Goal: Information Seeking & Learning: Learn about a topic

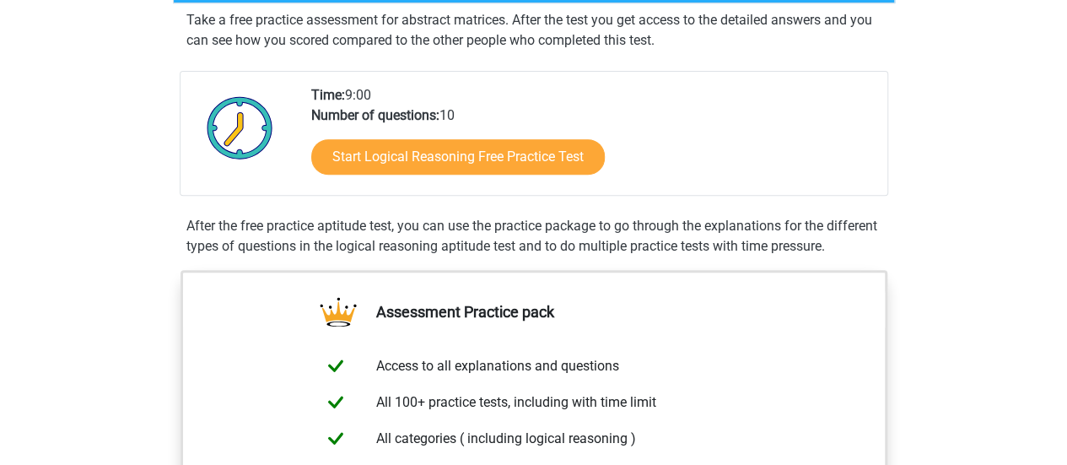
scroll to position [169, 0]
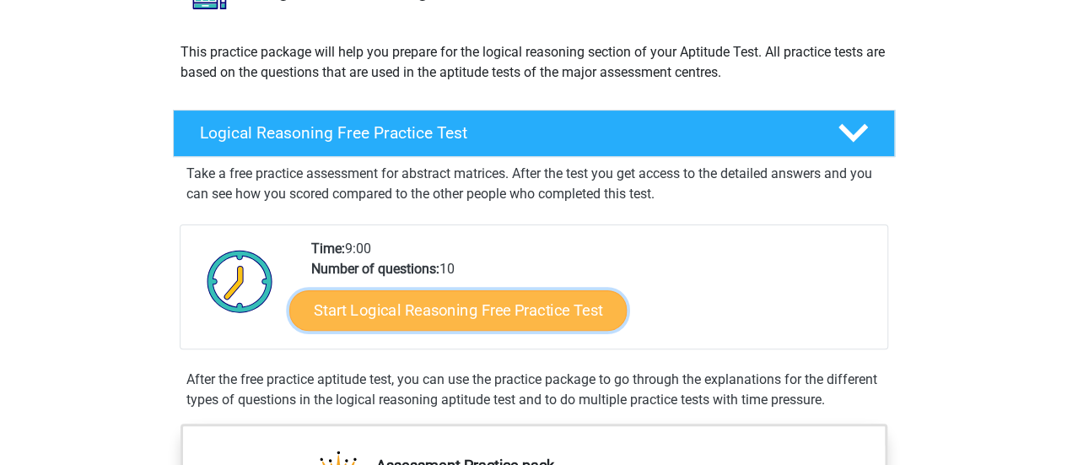
click at [545, 319] on link "Start Logical Reasoning Free Practice Test" at bounding box center [457, 309] width 337 height 40
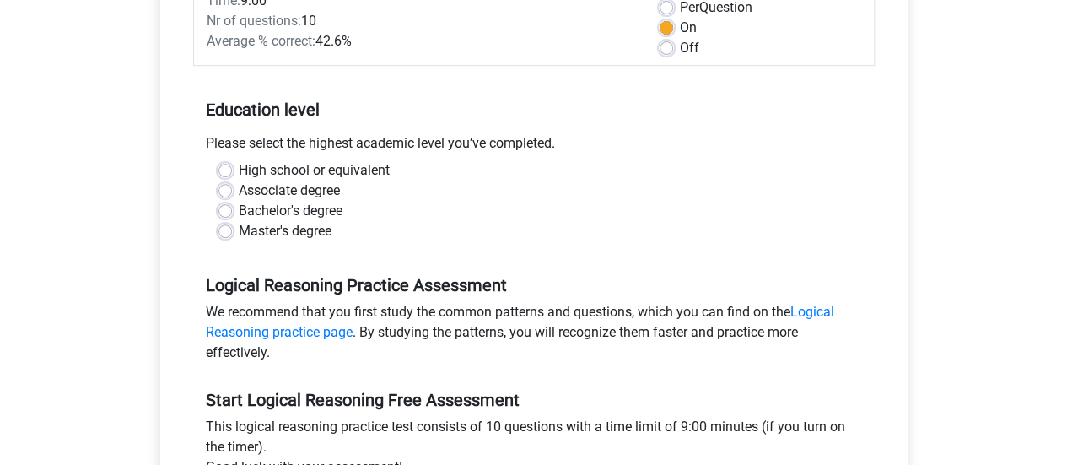
scroll to position [253, 0]
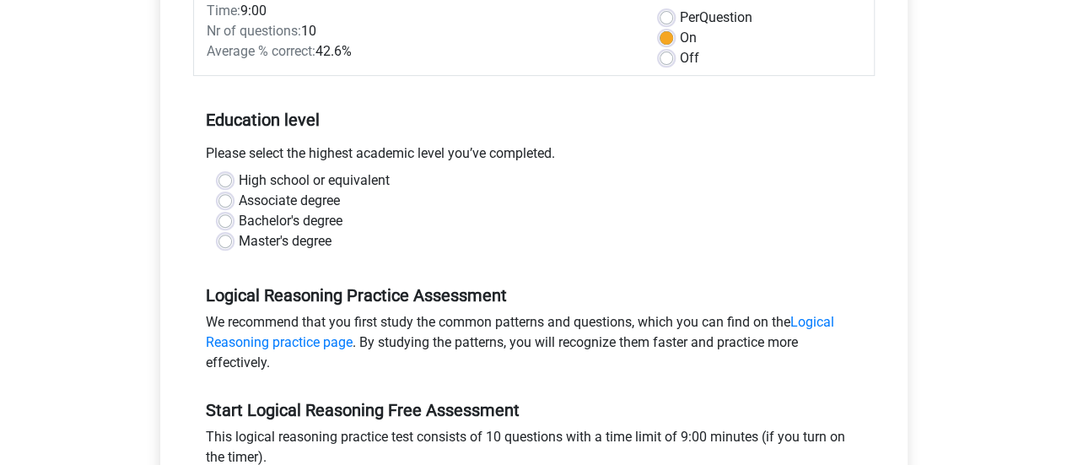
click at [302, 243] on label "Master's degree" at bounding box center [285, 241] width 93 height 20
click at [232, 243] on input "Master's degree" at bounding box center [225, 239] width 13 height 17
radio input "true"
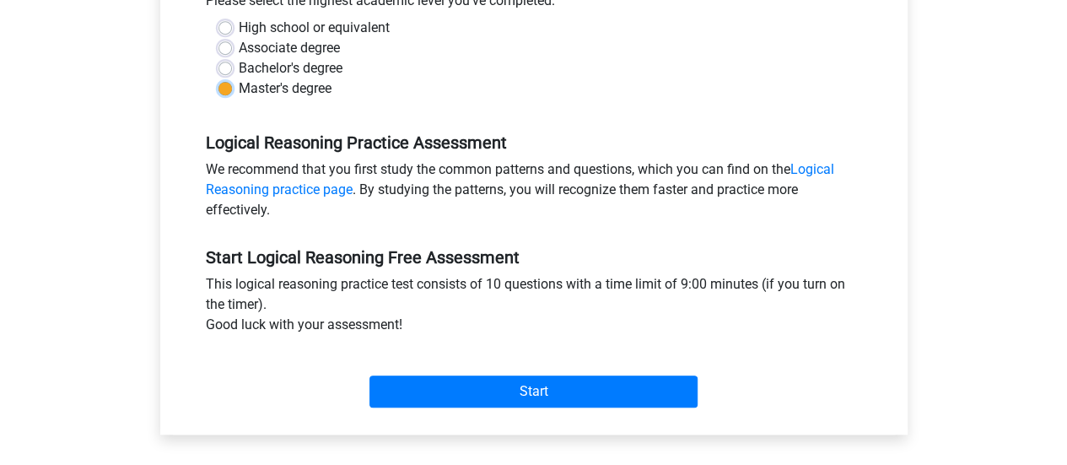
scroll to position [422, 0]
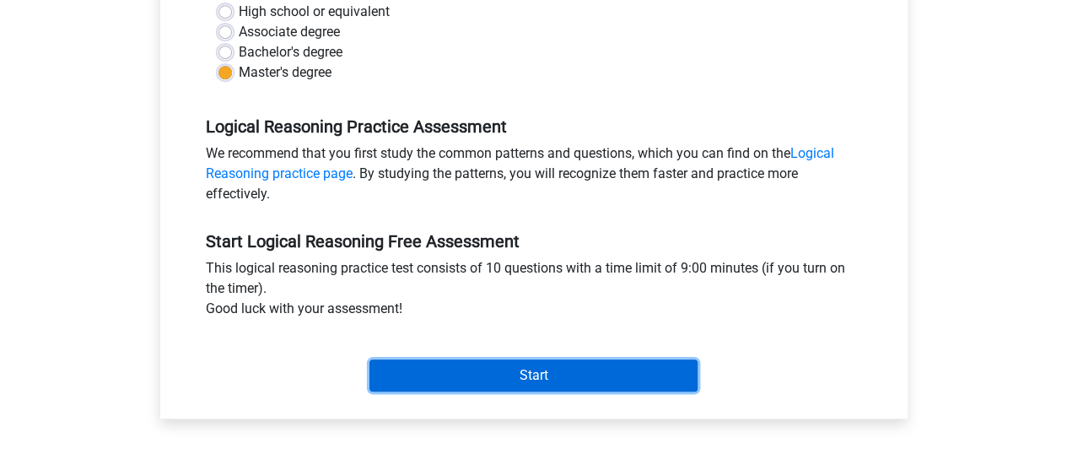
click at [614, 362] on input "Start" at bounding box center [534, 375] width 328 height 32
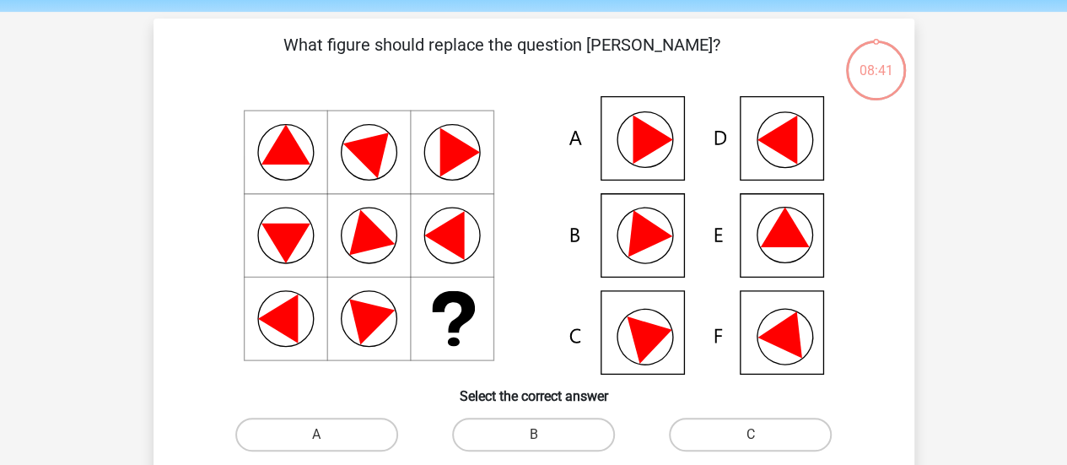
scroll to position [84, 0]
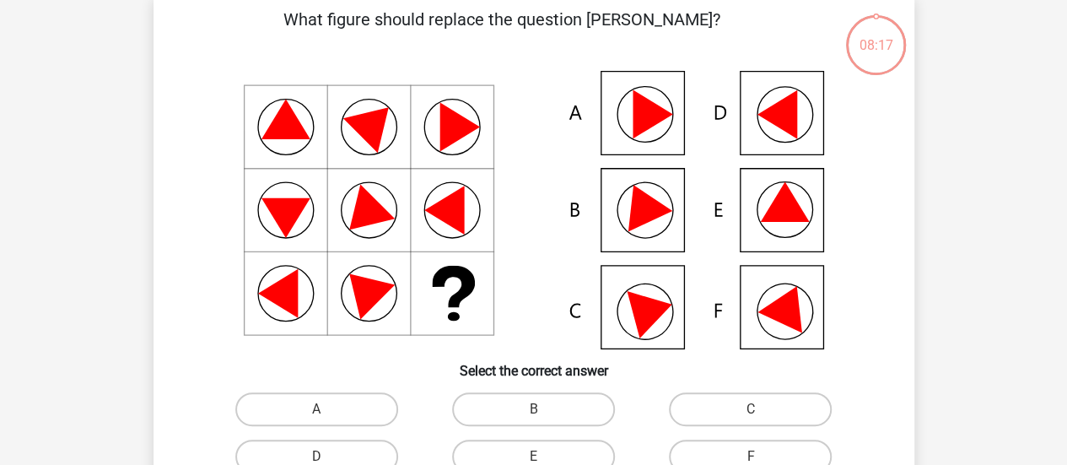
click at [631, 114] on icon at bounding box center [534, 210] width 680 height 278
click at [359, 409] on label "A" at bounding box center [316, 409] width 163 height 34
click at [327, 409] on input "A" at bounding box center [321, 414] width 11 height 11
radio input "true"
click at [567, 416] on label "B" at bounding box center [533, 409] width 163 height 34
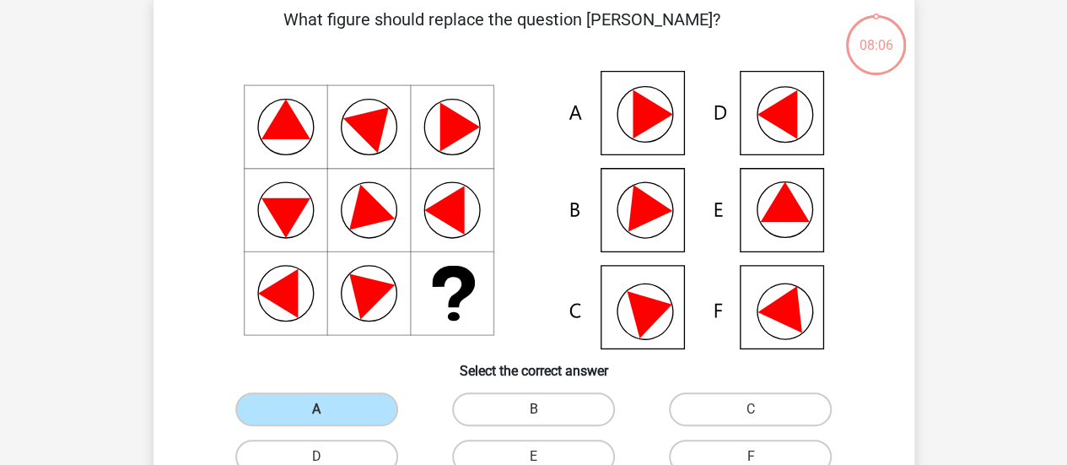
click at [544, 416] on input "B" at bounding box center [538, 414] width 11 height 11
radio input "true"
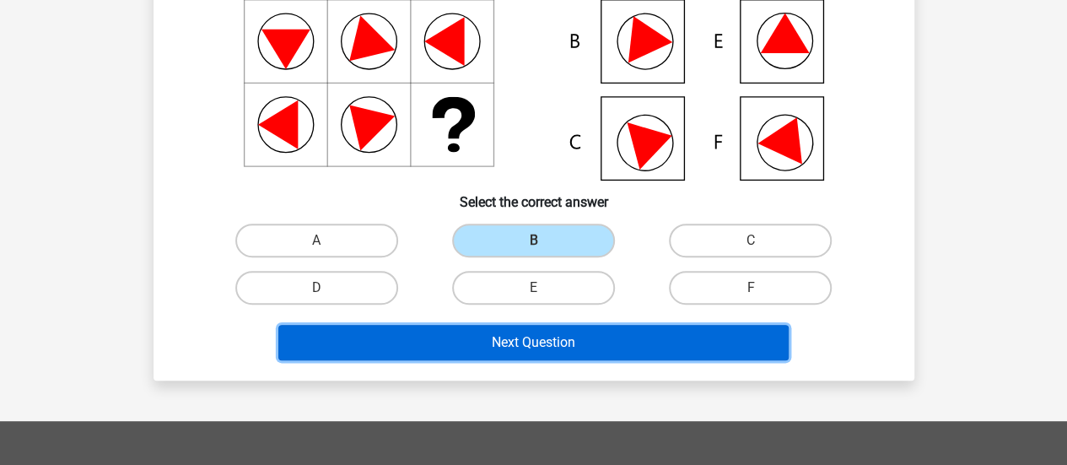
click at [516, 348] on button "Next Question" at bounding box center [533, 342] width 510 height 35
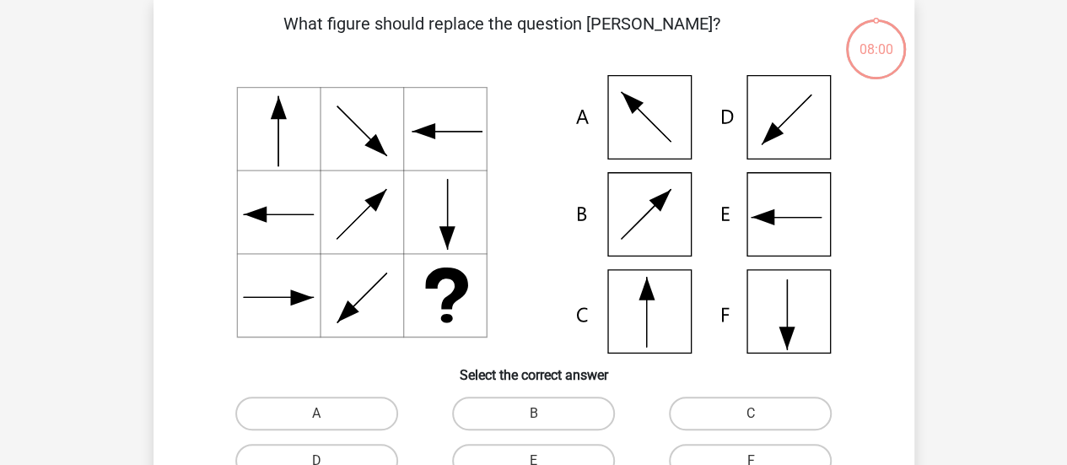
scroll to position [78, 0]
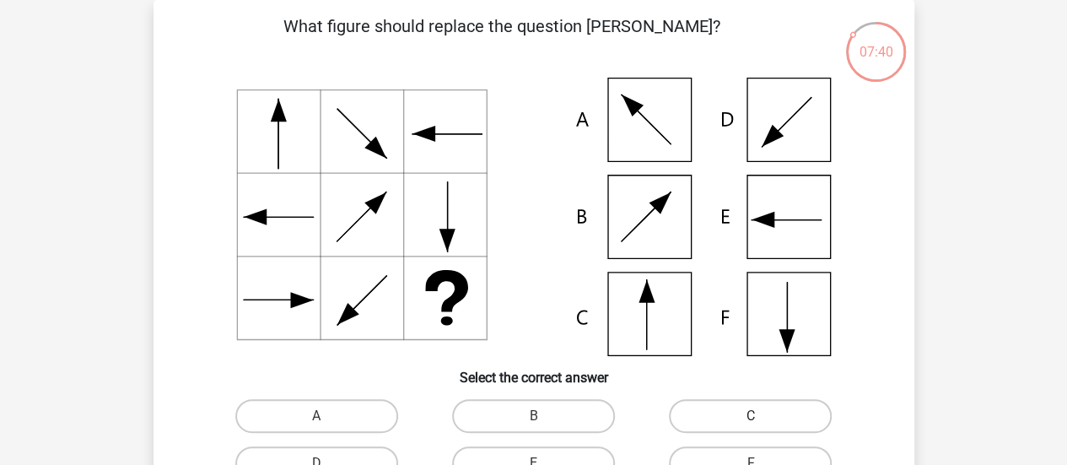
click at [726, 414] on label "C" at bounding box center [750, 416] width 163 height 34
click at [751, 416] on input "C" at bounding box center [756, 421] width 11 height 11
radio input "true"
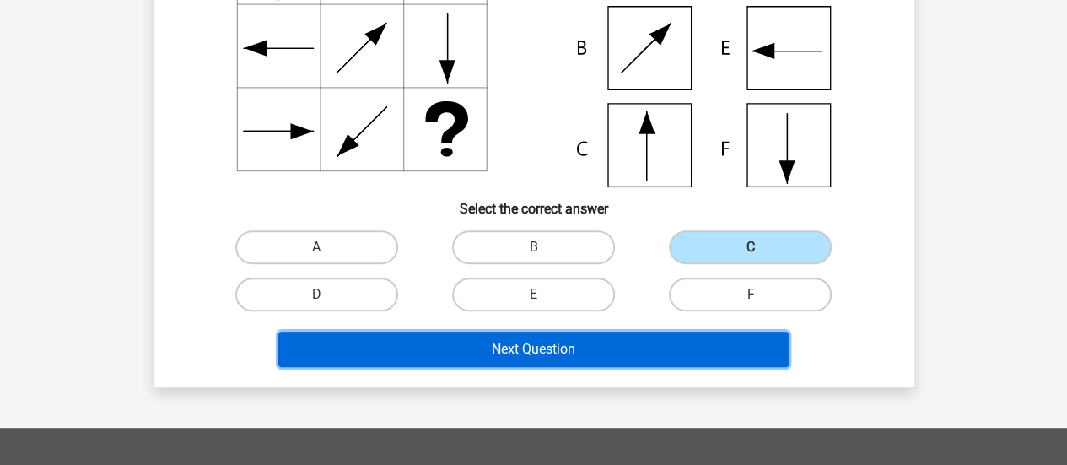
click at [505, 358] on button "Next Question" at bounding box center [533, 349] width 510 height 35
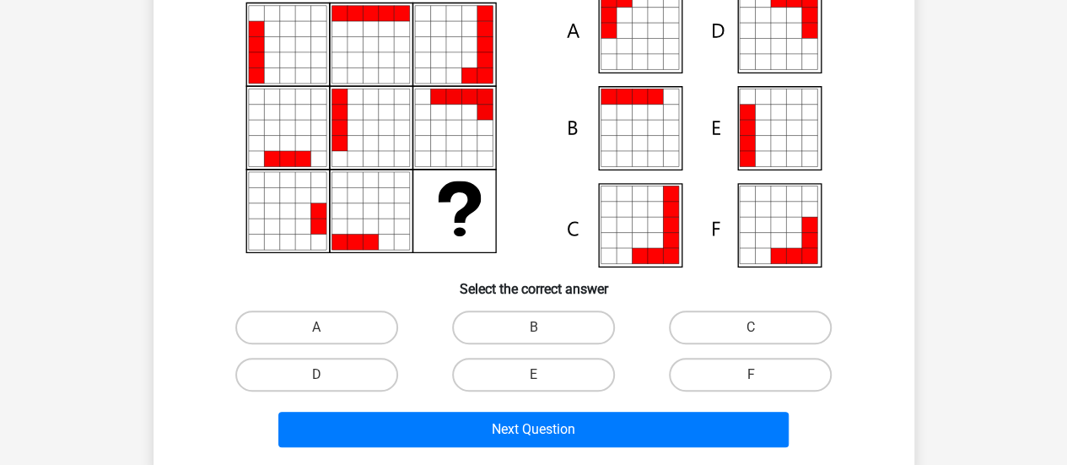
scroll to position [169, 0]
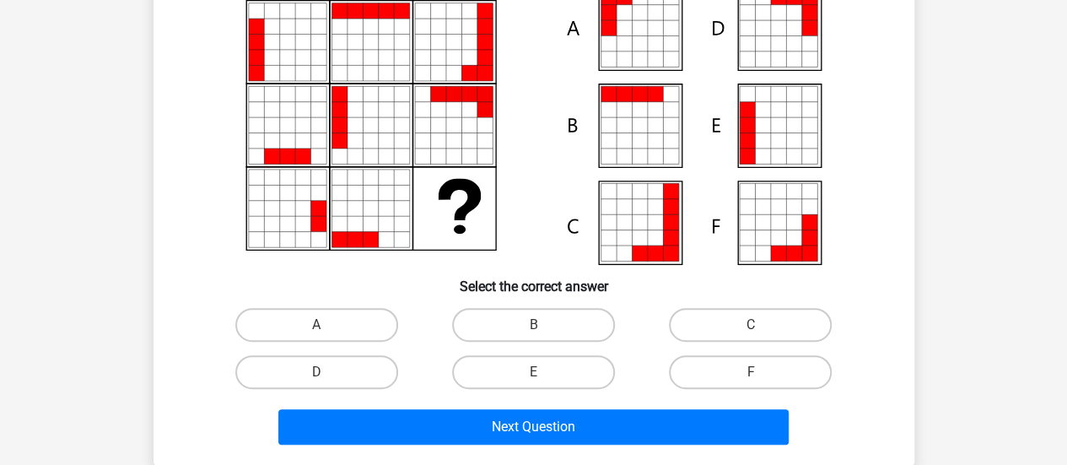
click at [753, 325] on input "C" at bounding box center [756, 330] width 11 height 11
radio input "true"
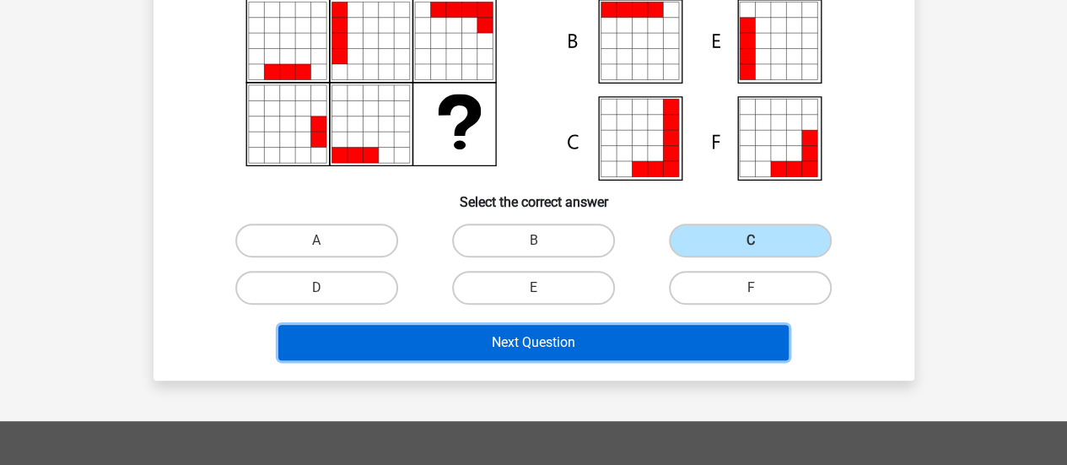
click at [592, 343] on button "Next Question" at bounding box center [533, 342] width 510 height 35
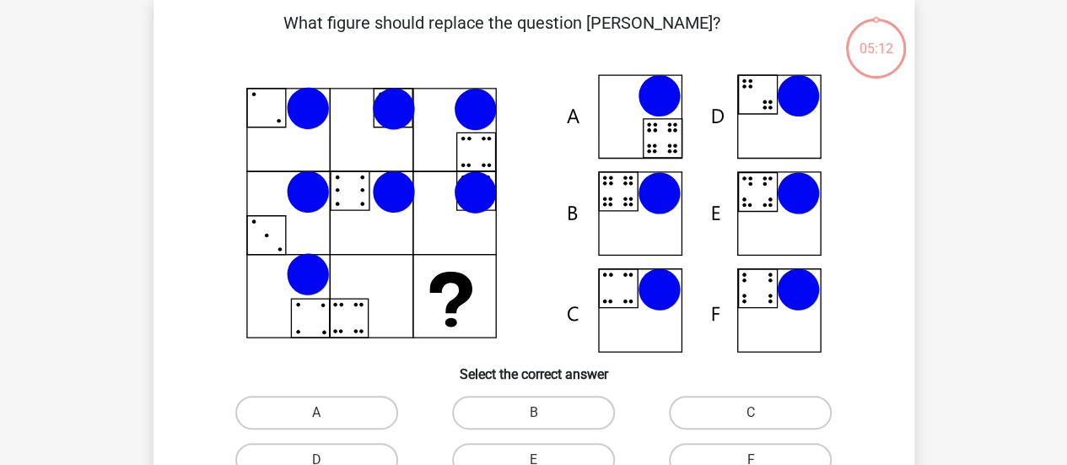
scroll to position [78, 0]
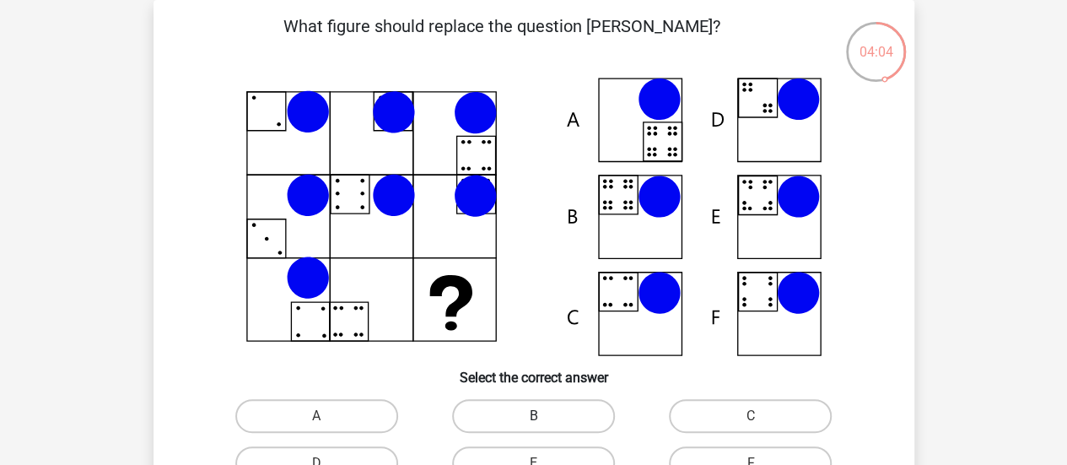
click at [515, 402] on label "B" at bounding box center [533, 416] width 163 height 34
click at [533, 416] on input "B" at bounding box center [538, 421] width 11 height 11
radio input "true"
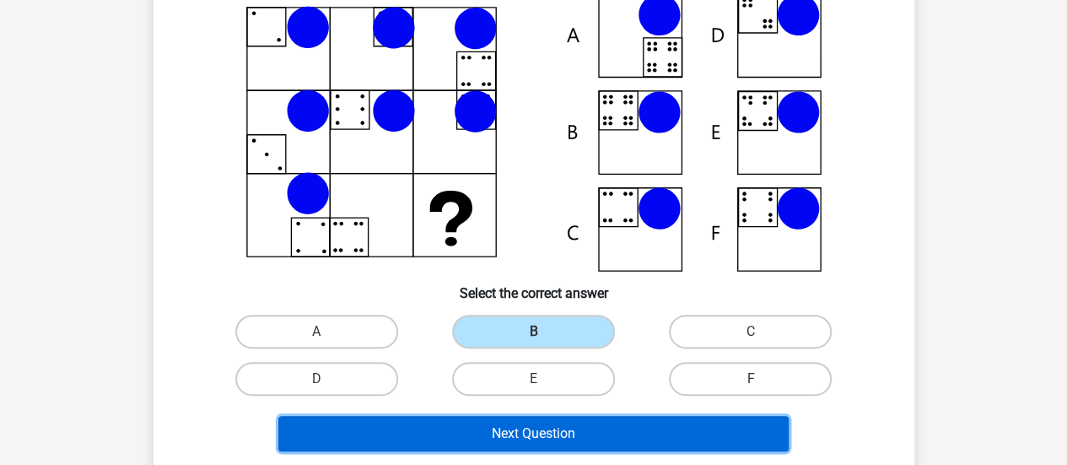
click at [491, 434] on button "Next Question" at bounding box center [533, 433] width 510 height 35
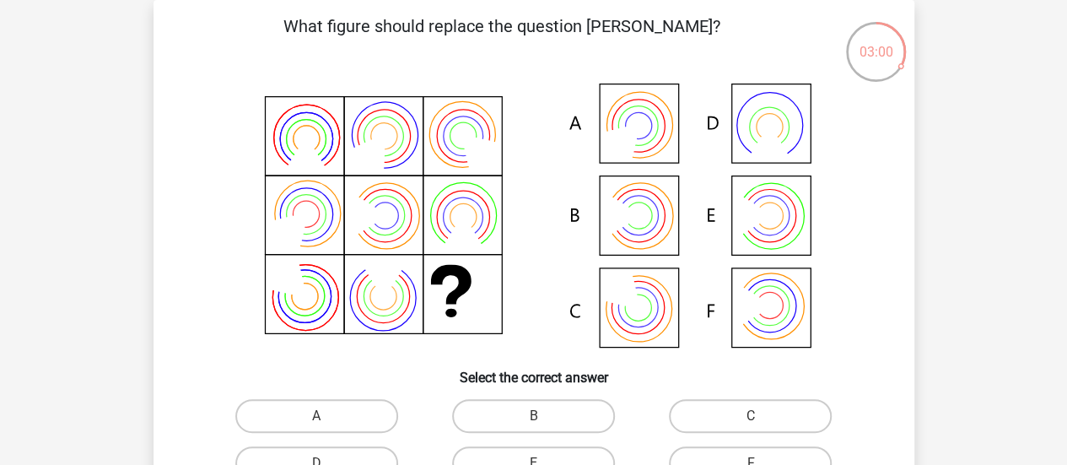
click at [769, 397] on div "C" at bounding box center [750, 415] width 217 height 47
click at [774, 407] on label "C" at bounding box center [750, 416] width 163 height 34
click at [762, 416] on input "C" at bounding box center [756, 421] width 11 height 11
radio input "true"
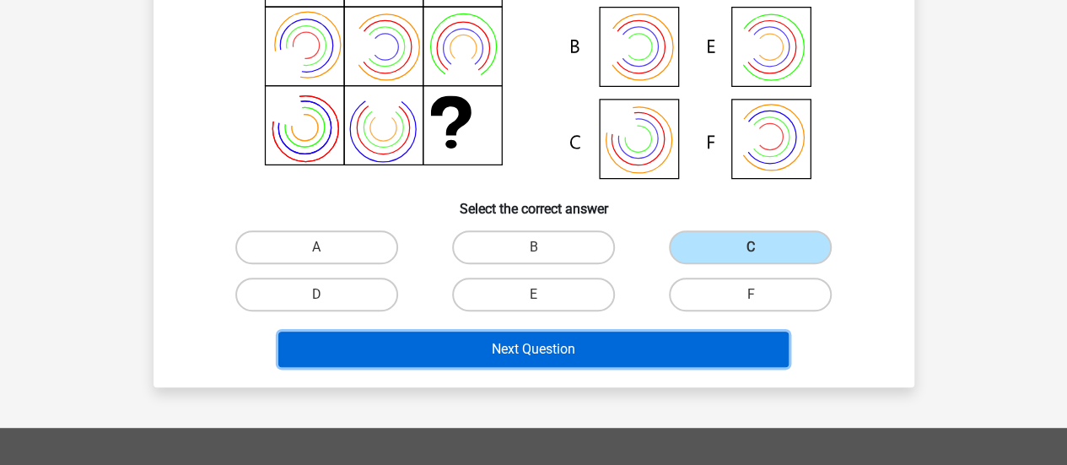
click at [606, 342] on button "Next Question" at bounding box center [533, 349] width 510 height 35
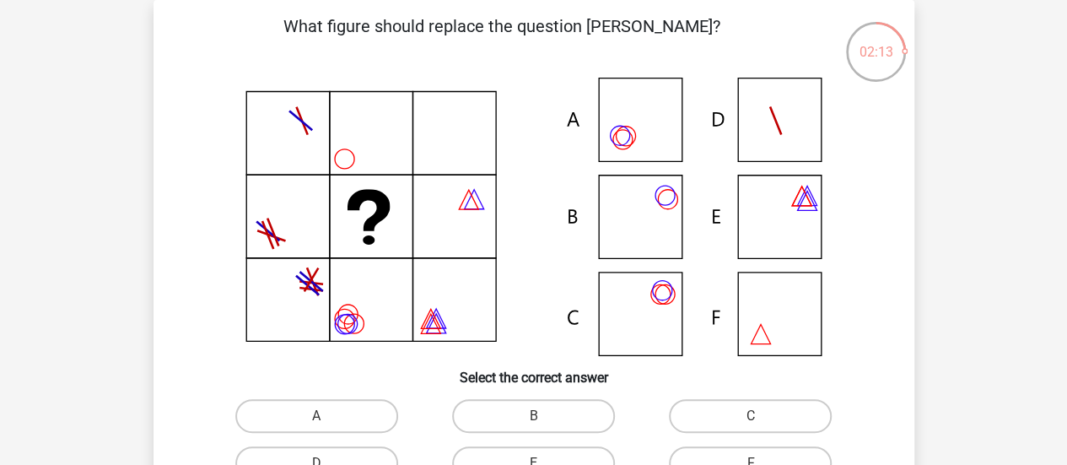
click at [886, 45] on div "02:13" at bounding box center [875, 41] width 63 height 42
click at [609, 116] on icon at bounding box center [534, 217] width 680 height 278
click at [351, 411] on label "A" at bounding box center [316, 416] width 163 height 34
click at [327, 416] on input "A" at bounding box center [321, 421] width 11 height 11
radio input "true"
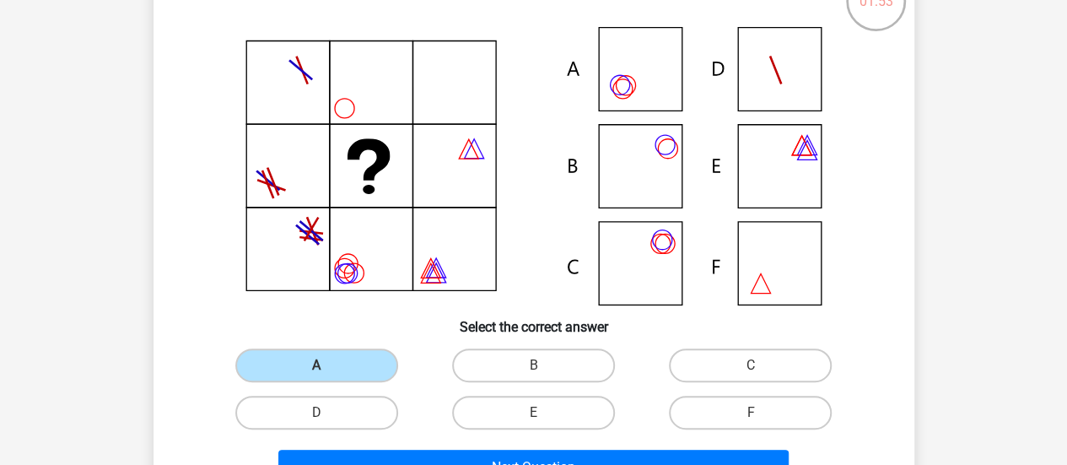
scroll to position [246, 0]
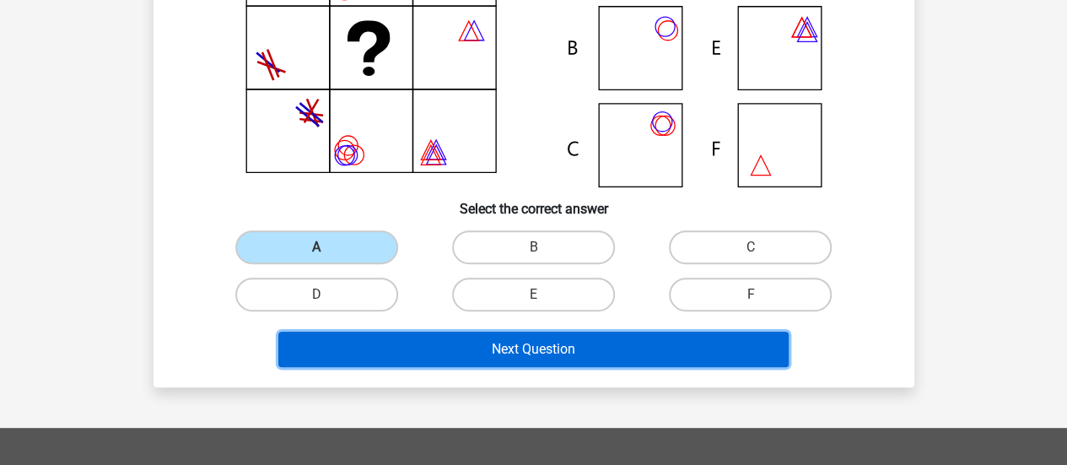
click at [514, 344] on button "Next Question" at bounding box center [533, 349] width 510 height 35
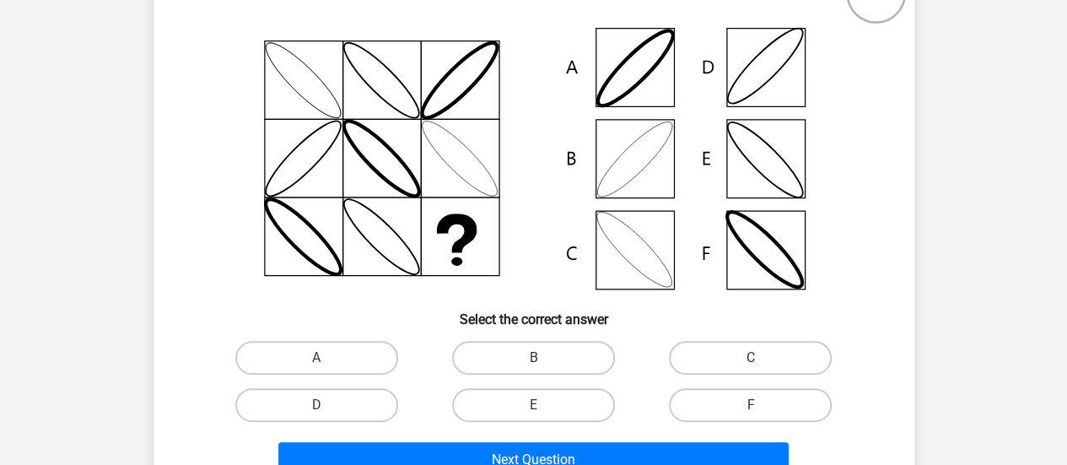
scroll to position [162, 0]
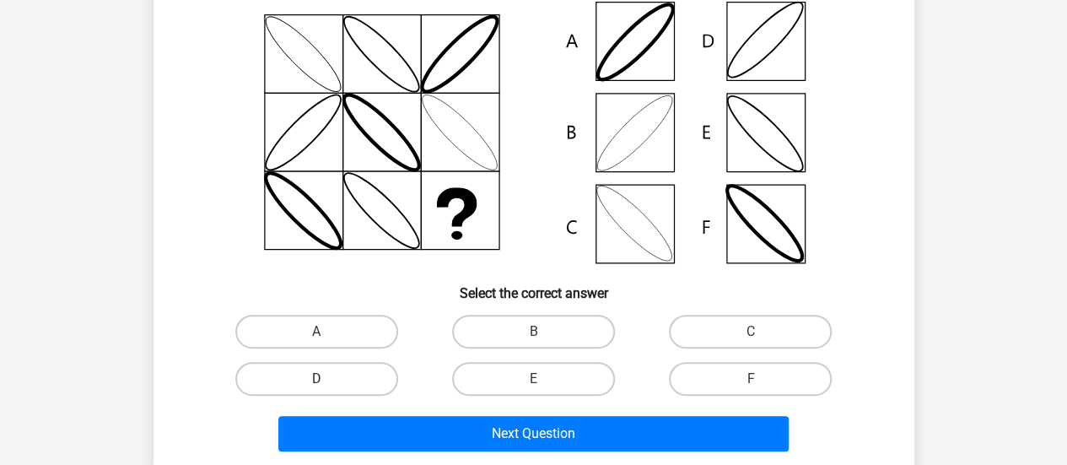
click at [342, 374] on label "D" at bounding box center [316, 379] width 163 height 34
click at [327, 379] on input "D" at bounding box center [321, 384] width 11 height 11
radio input "true"
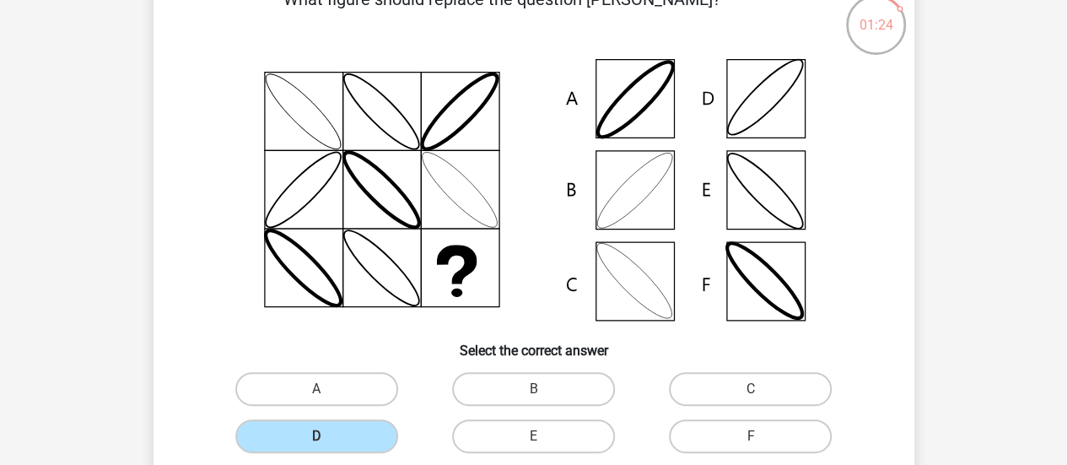
scroll to position [78, 0]
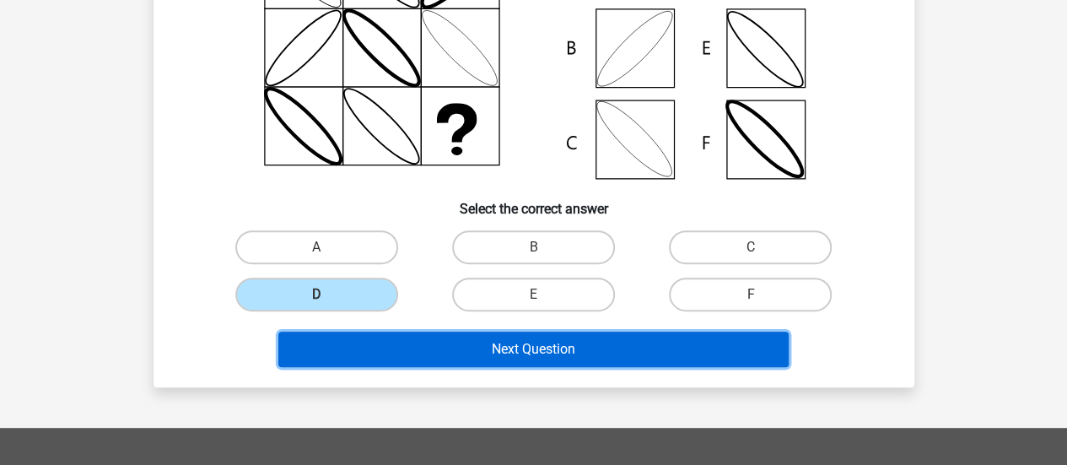
click at [531, 350] on button "Next Question" at bounding box center [533, 349] width 510 height 35
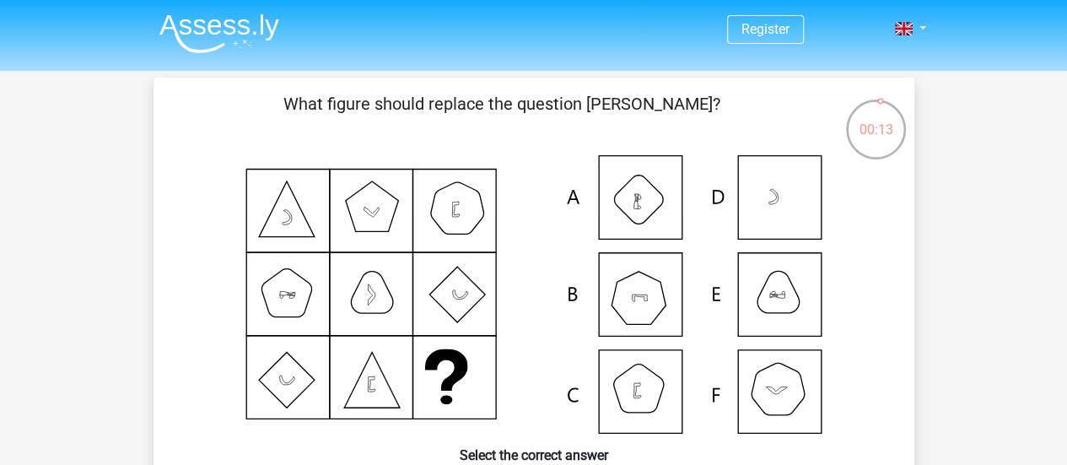
scroll to position [84, 0]
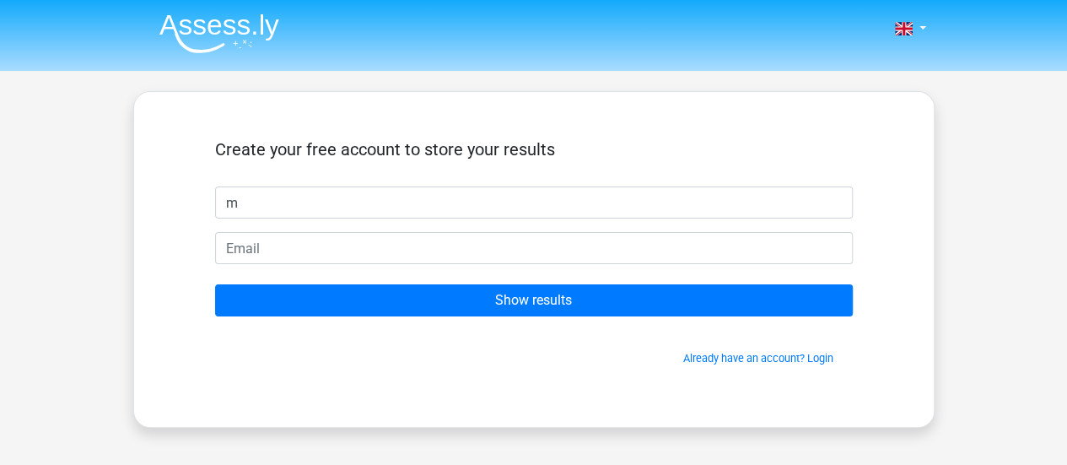
type input "m"
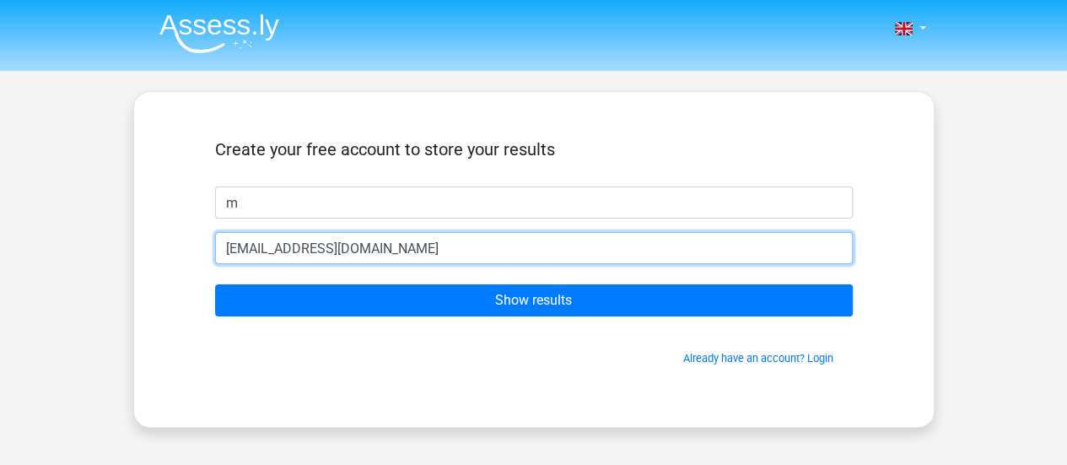
type input "[EMAIL_ADDRESS][DOMAIN_NAME]"
click at [215, 284] on input "Show results" at bounding box center [534, 300] width 638 height 32
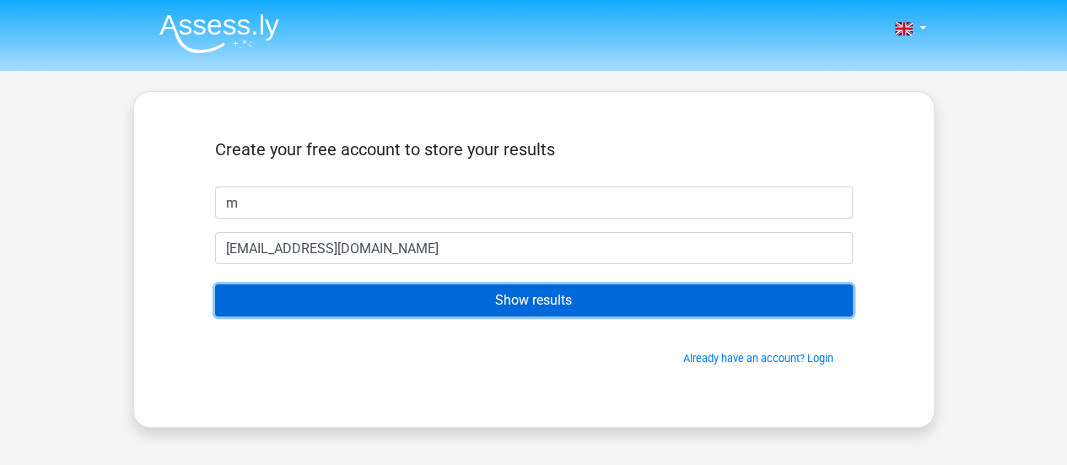
click at [569, 303] on input "Show results" at bounding box center [534, 300] width 638 height 32
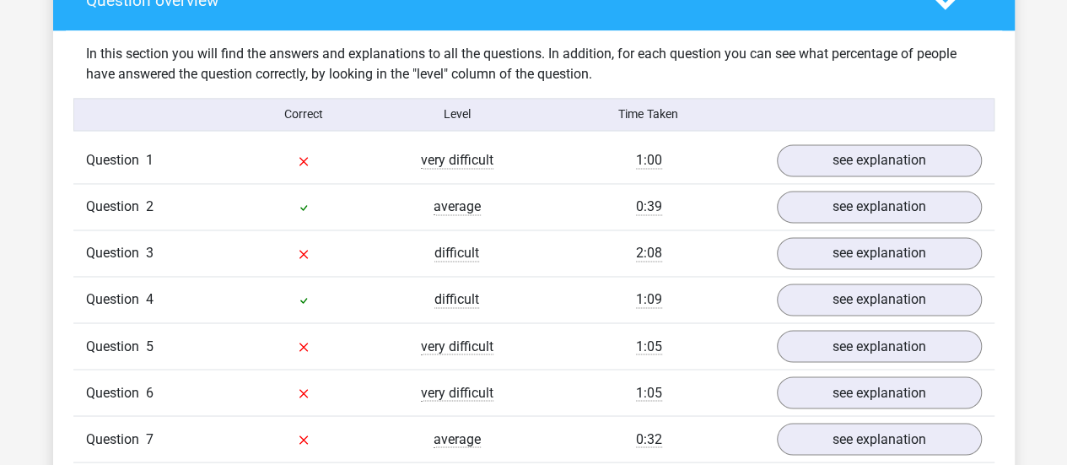
scroll to position [1265, 0]
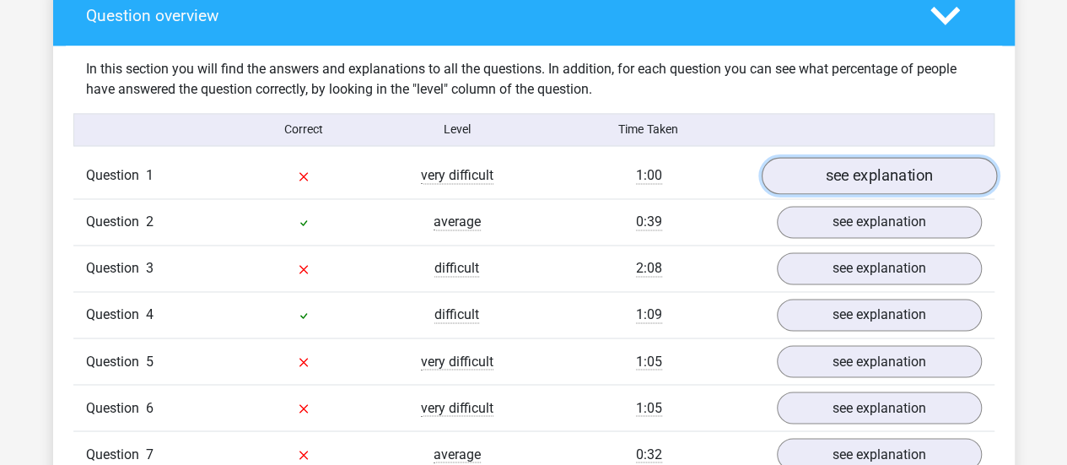
click at [824, 180] on link "see explanation" at bounding box center [878, 175] width 235 height 37
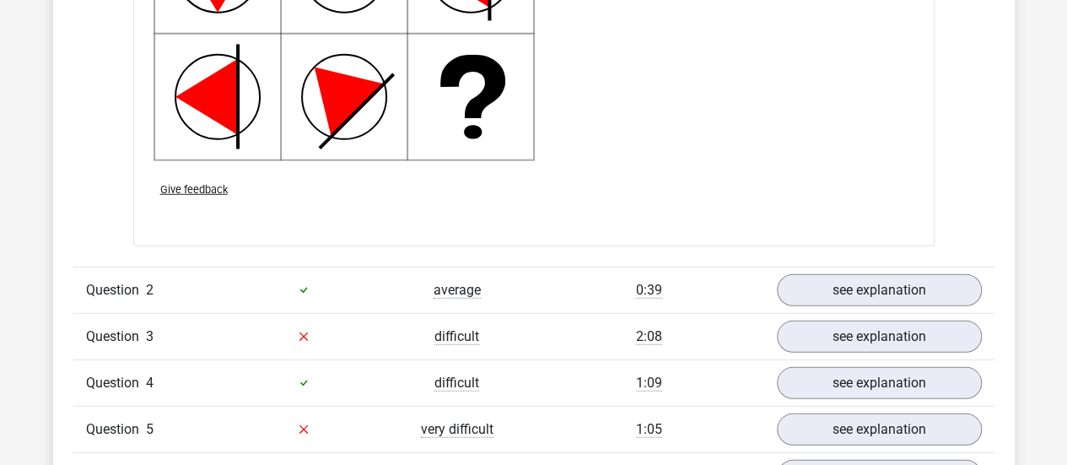
scroll to position [2362, 0]
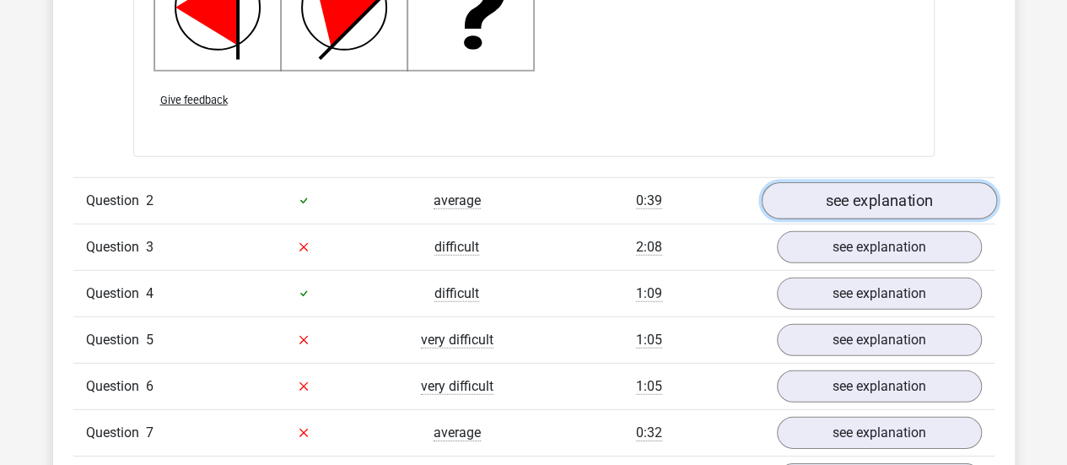
click at [891, 190] on link "see explanation" at bounding box center [878, 200] width 235 height 37
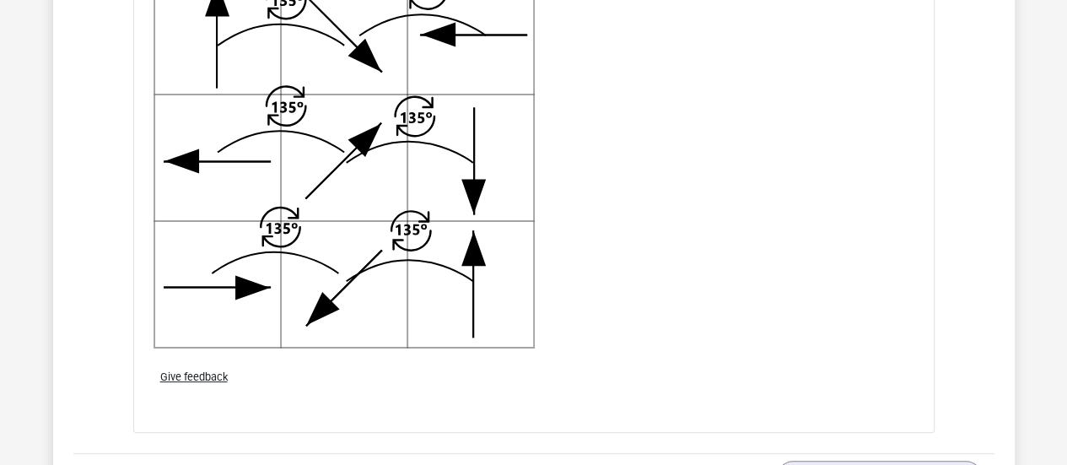
scroll to position [3121, 0]
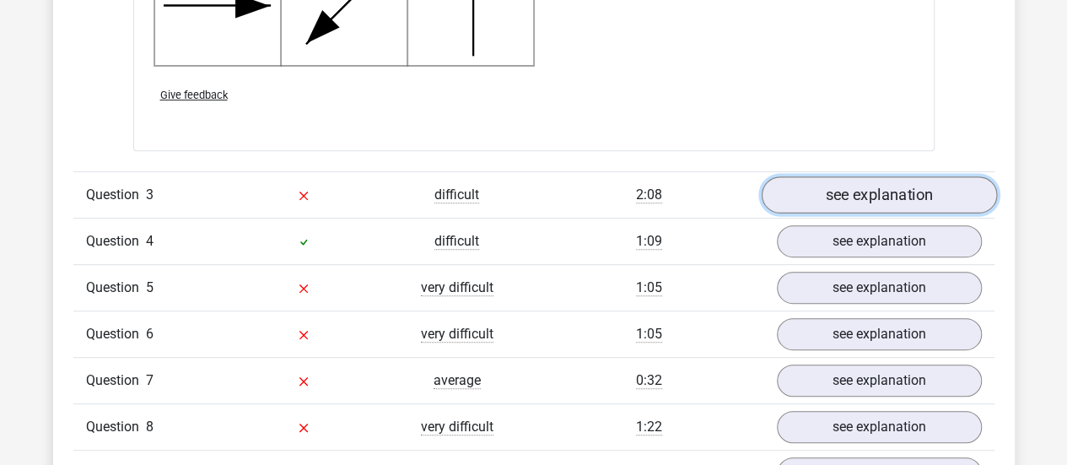
click at [899, 189] on link "see explanation" at bounding box center [878, 194] width 235 height 37
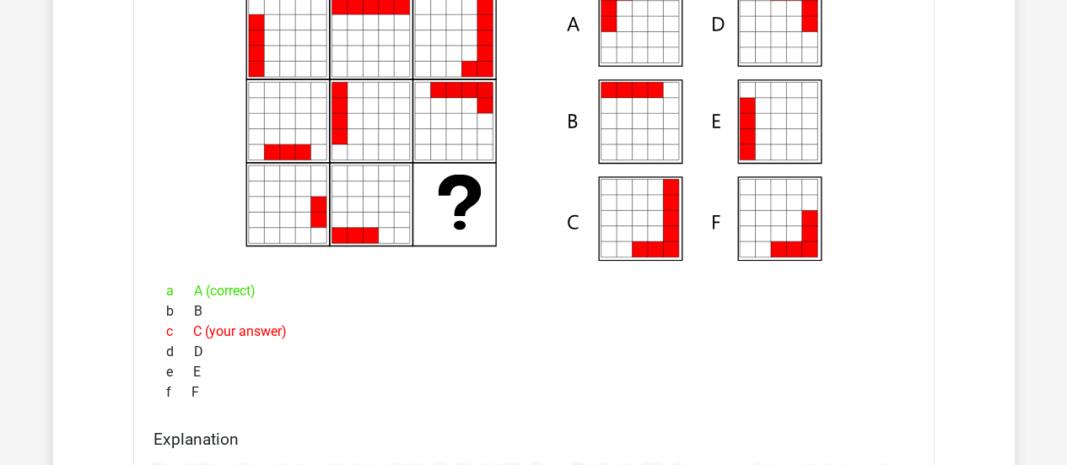
scroll to position [3712, 0]
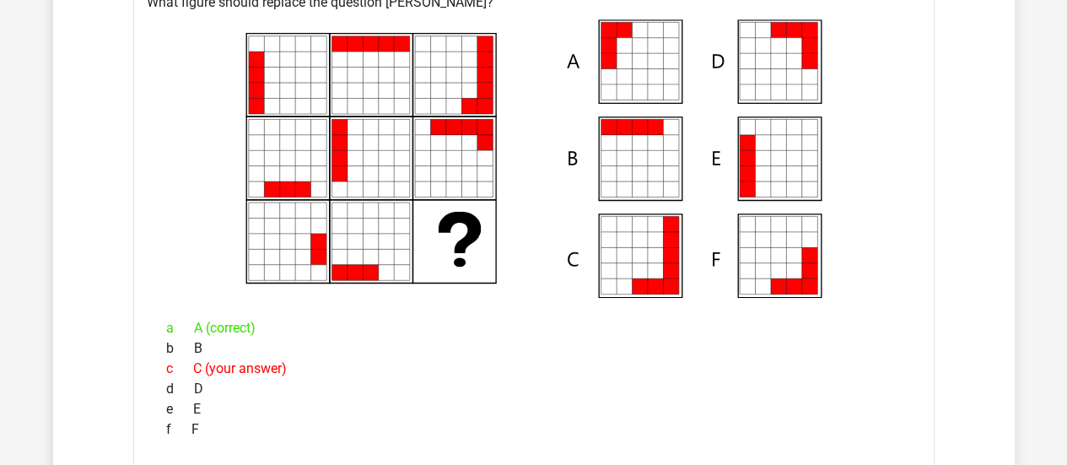
click at [620, 40] on icon at bounding box center [624, 44] width 15 height 15
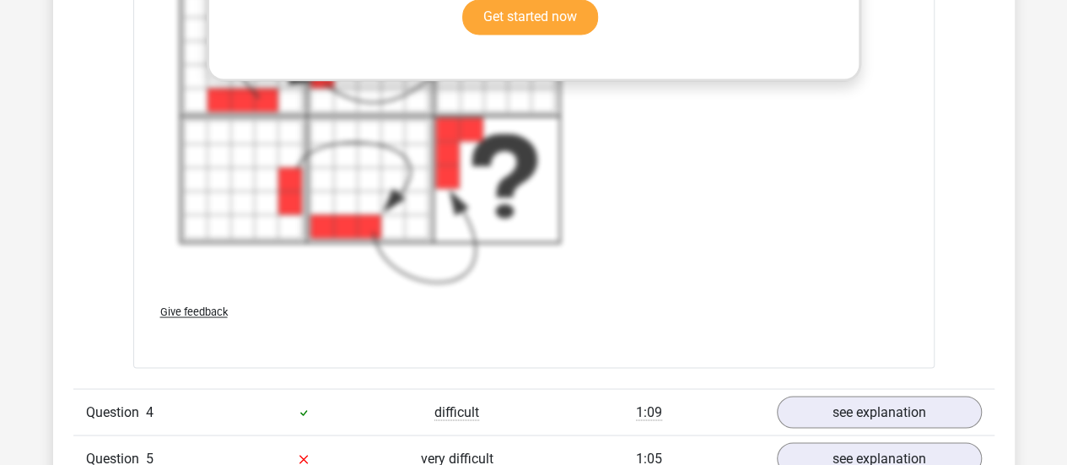
scroll to position [4724, 0]
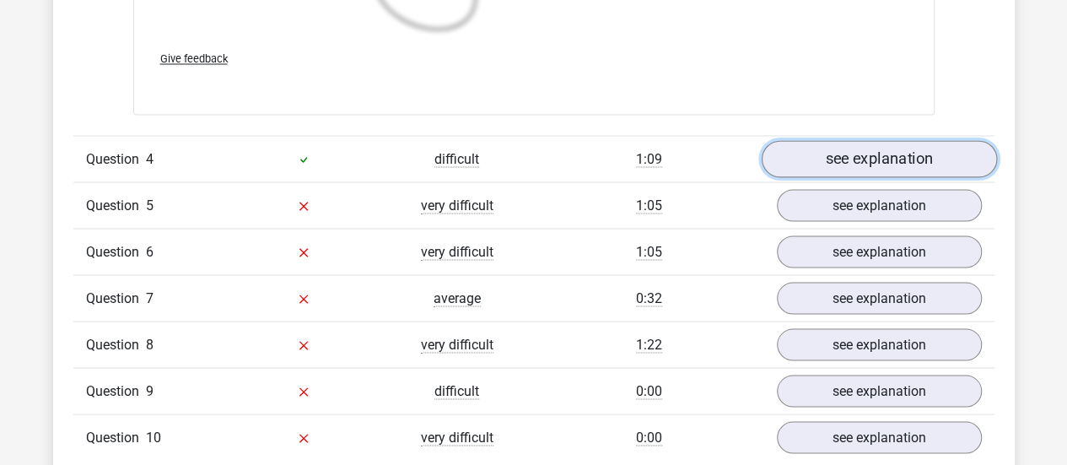
click at [884, 140] on link "see explanation" at bounding box center [878, 158] width 235 height 37
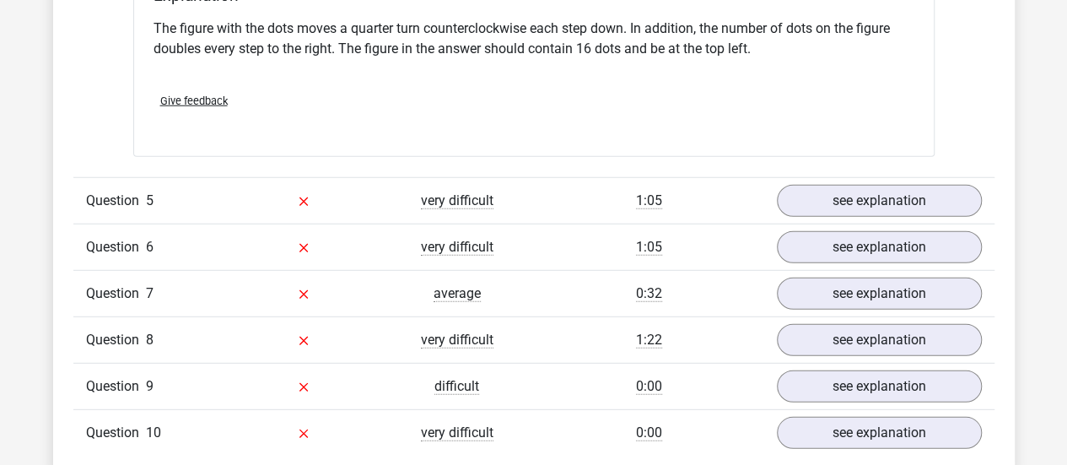
scroll to position [5484, 0]
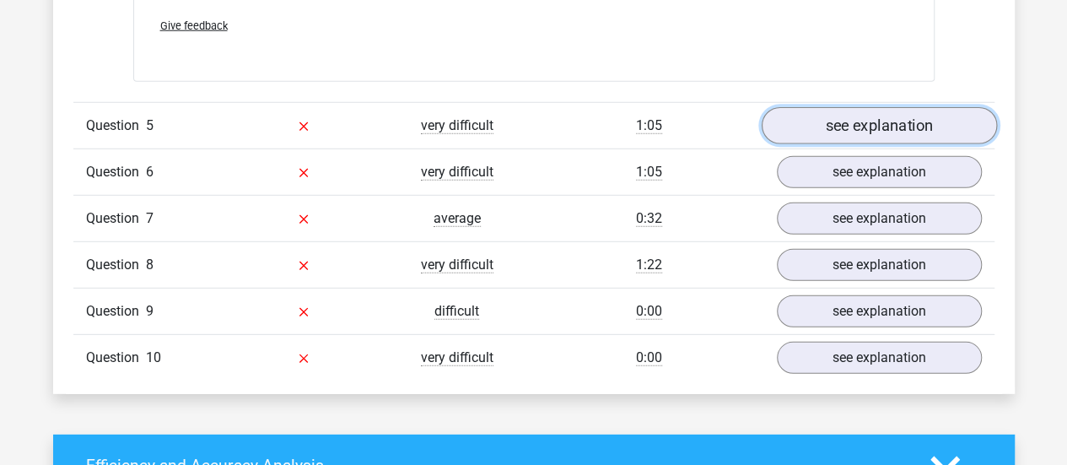
click at [825, 116] on link "see explanation" at bounding box center [878, 125] width 235 height 37
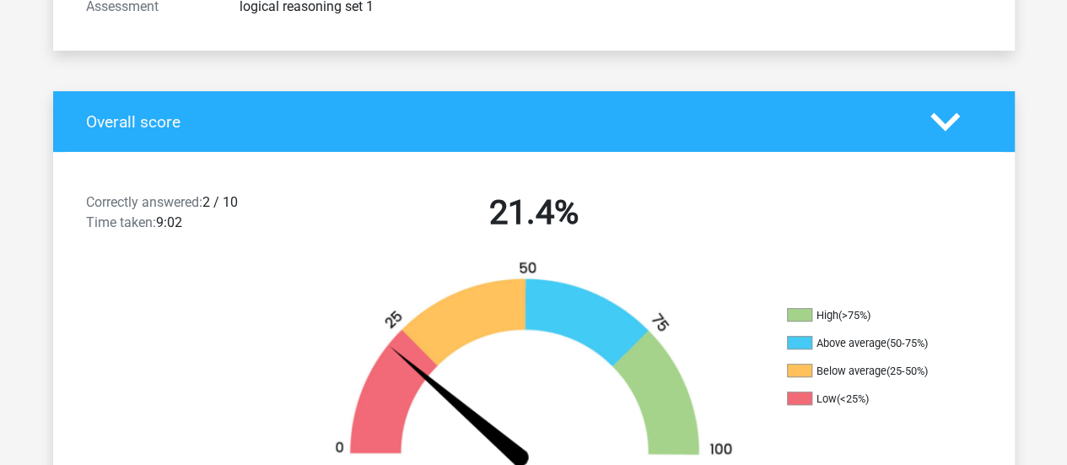
scroll to position [0, 0]
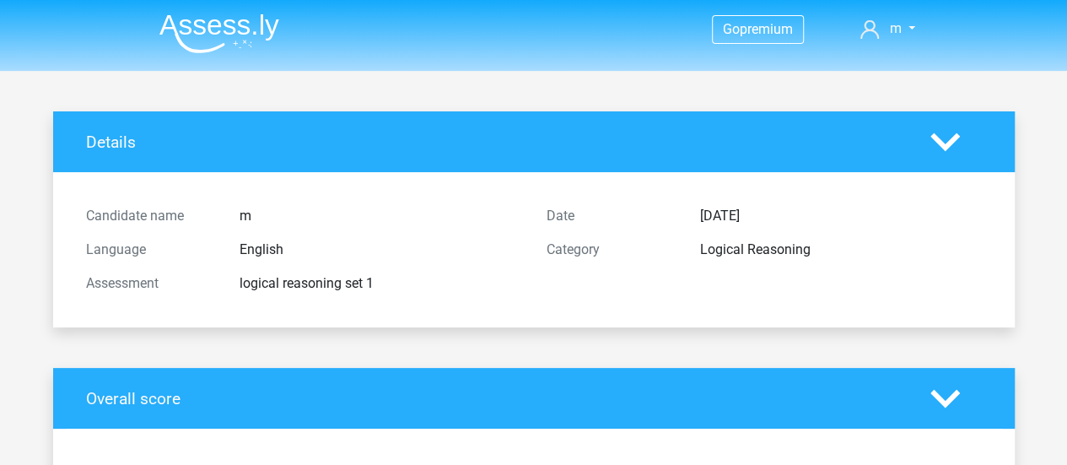
click at [235, 28] on img at bounding box center [219, 33] width 120 height 40
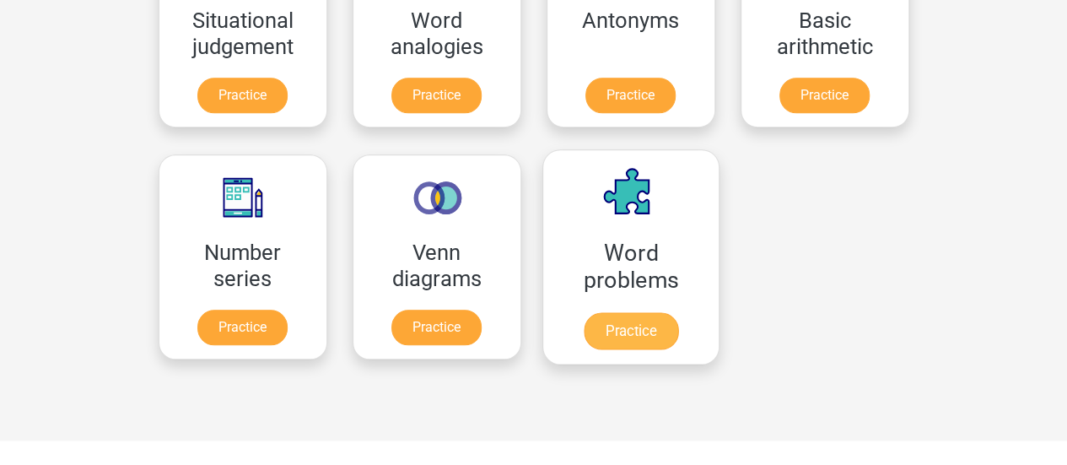
scroll to position [844, 0]
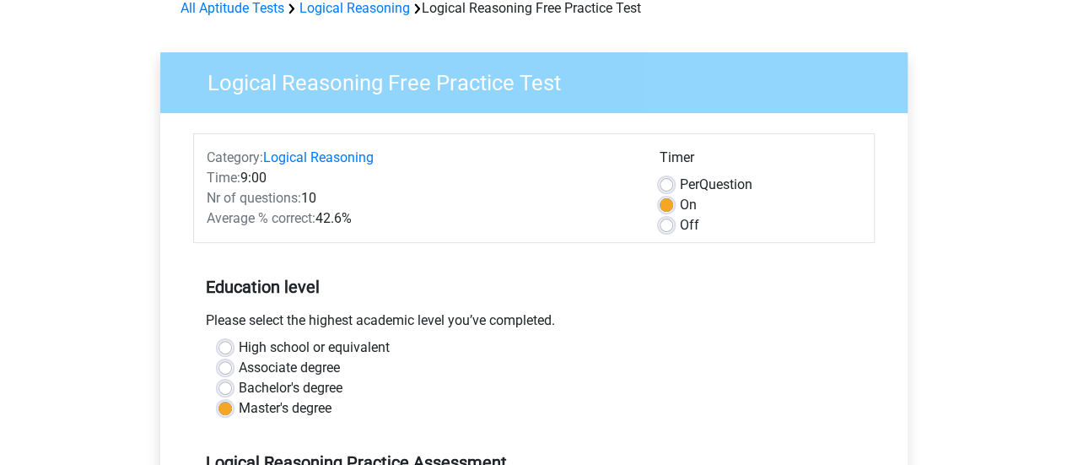
scroll to position [84, 0]
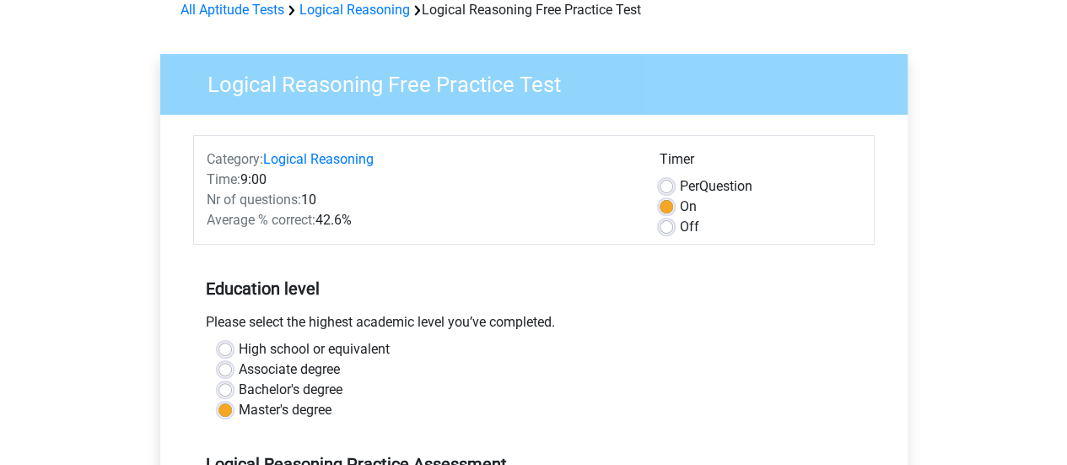
click at [680, 190] on label "Per Question" at bounding box center [716, 186] width 73 height 20
click at [663, 190] on input "Per Question" at bounding box center [666, 184] width 13 height 17
radio input "true"
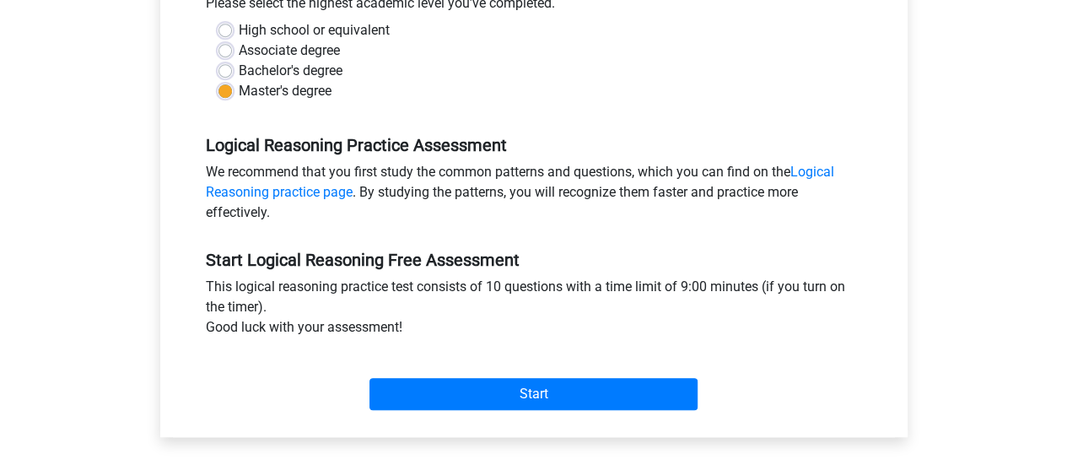
scroll to position [422, 0]
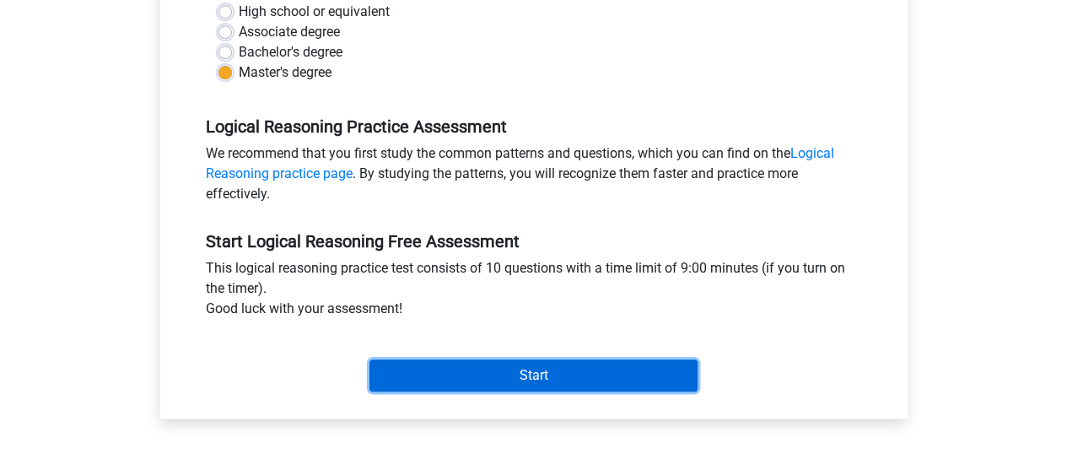
click at [580, 378] on input "Start" at bounding box center [534, 375] width 328 height 32
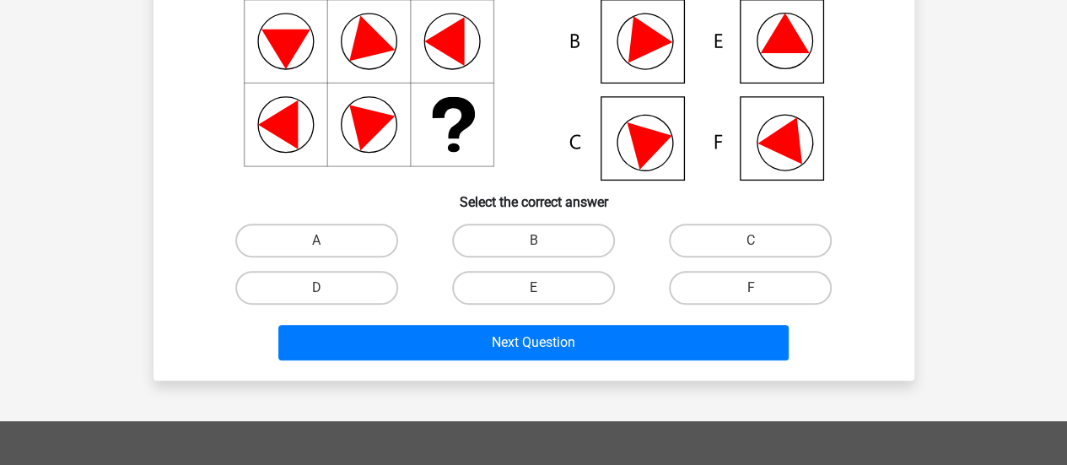
scroll to position [169, 0]
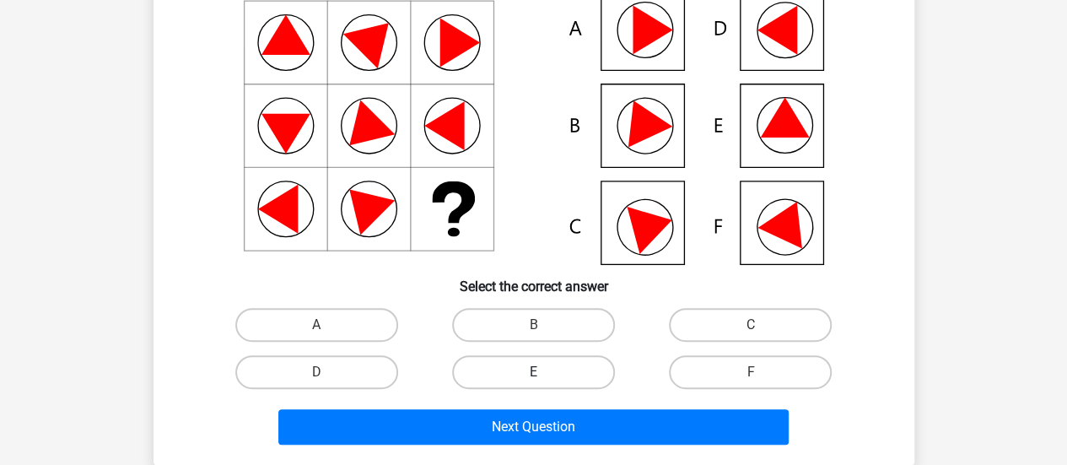
click at [525, 366] on label "E" at bounding box center [533, 372] width 163 height 34
click at [533, 372] on input "E" at bounding box center [538, 377] width 11 height 11
radio input "true"
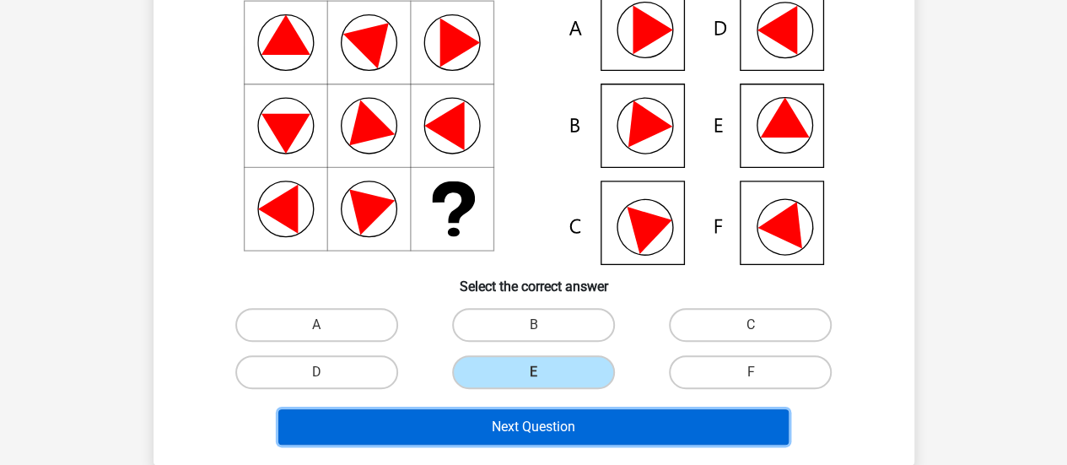
click at [510, 420] on button "Next Question" at bounding box center [533, 426] width 510 height 35
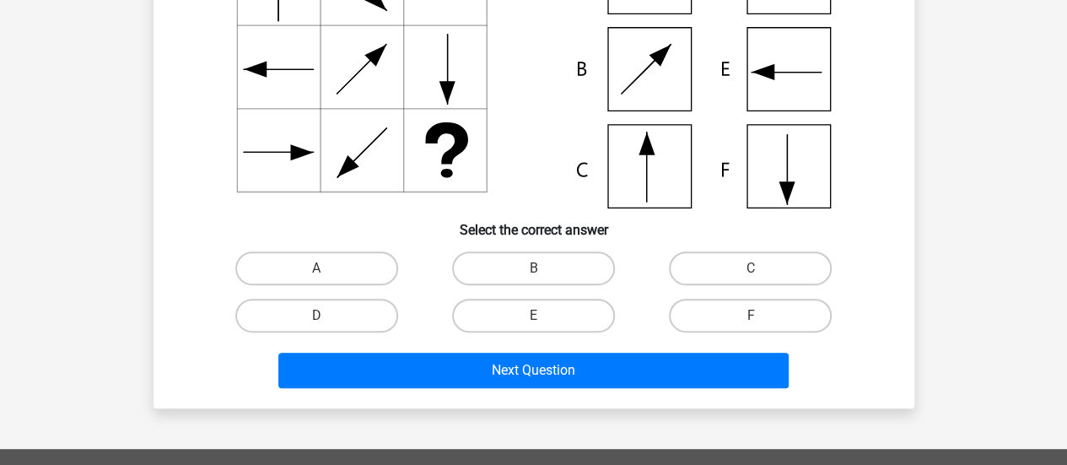
scroll to position [246, 0]
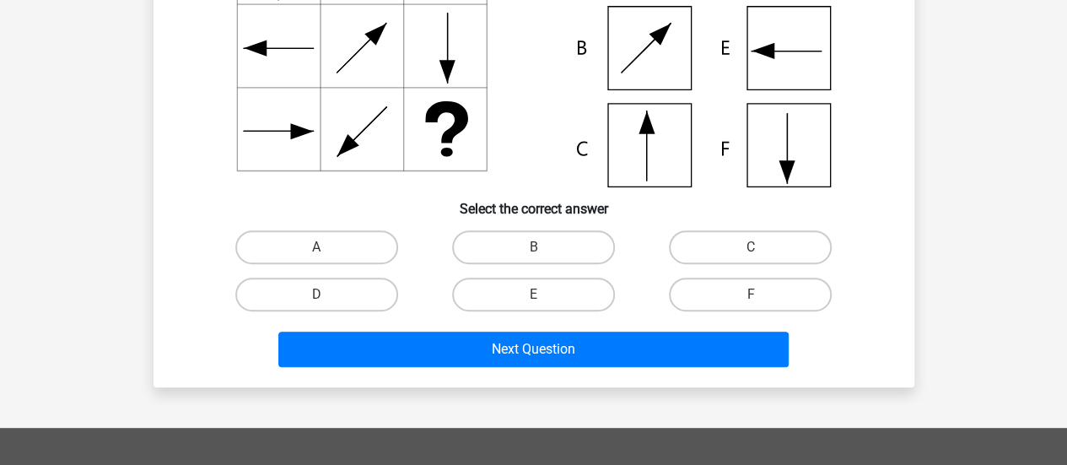
click at [732, 218] on div "What figure should replace the question [PERSON_NAME]?" at bounding box center [533, 109] width 747 height 529
click at [718, 249] on label "C" at bounding box center [750, 247] width 163 height 34
click at [751, 249] on input "C" at bounding box center [756, 252] width 11 height 11
radio input "true"
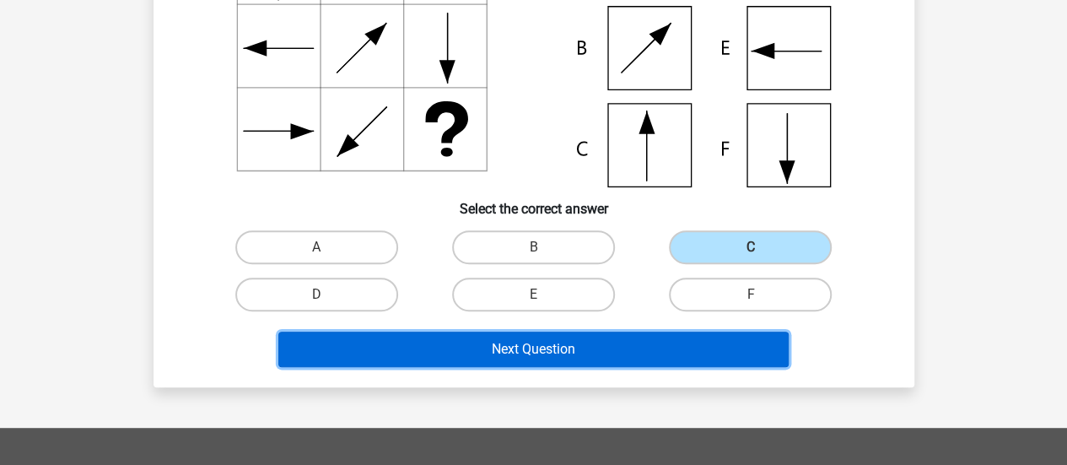
click at [591, 363] on button "Next Question" at bounding box center [533, 349] width 510 height 35
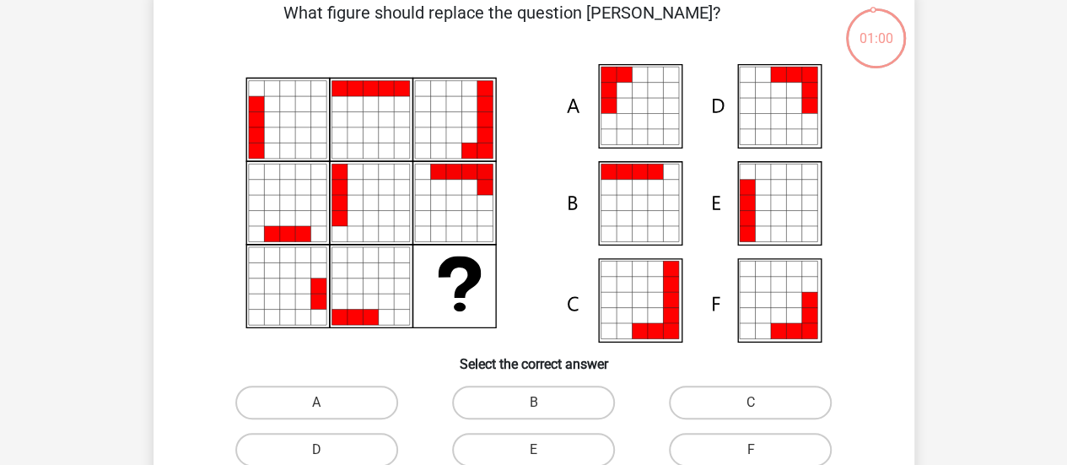
scroll to position [331, 0]
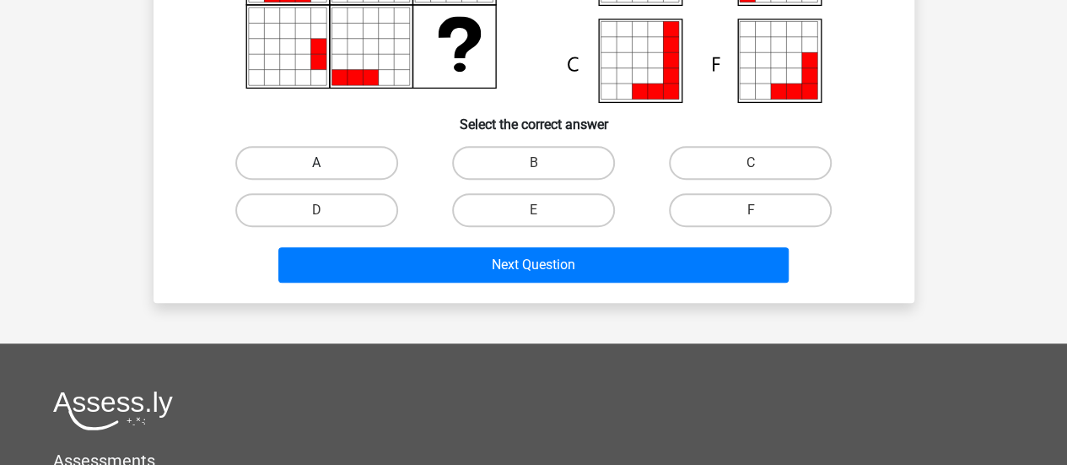
click at [344, 173] on label "A" at bounding box center [316, 163] width 163 height 34
click at [327, 173] on input "A" at bounding box center [321, 168] width 11 height 11
radio input "true"
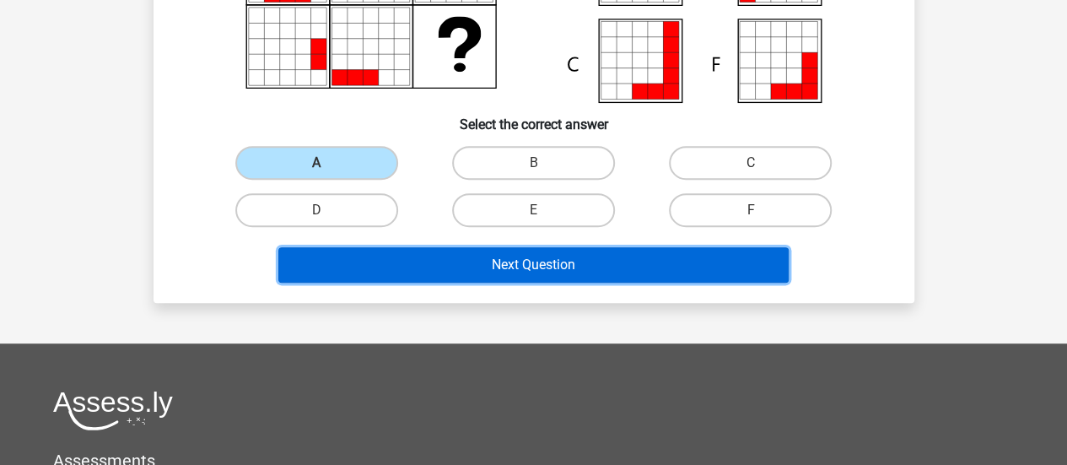
click at [454, 278] on button "Next Question" at bounding box center [533, 264] width 510 height 35
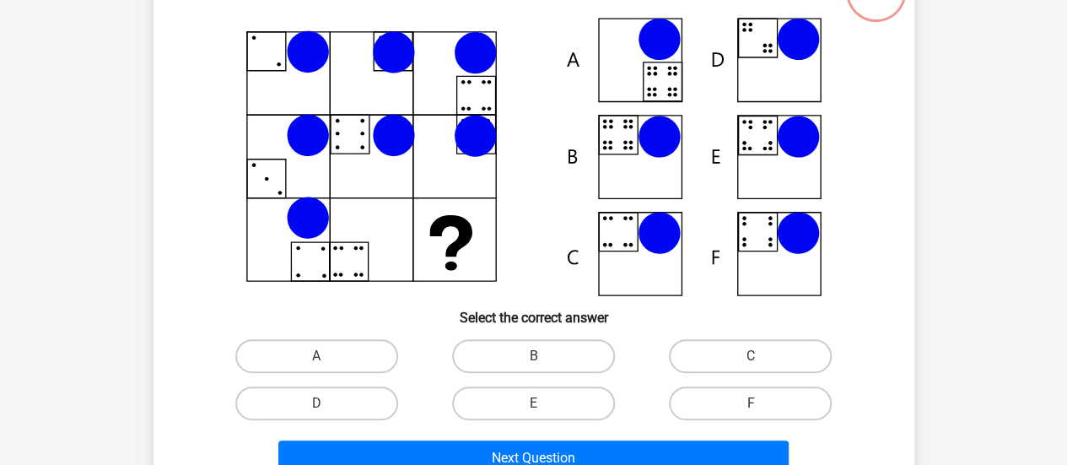
scroll to position [162, 0]
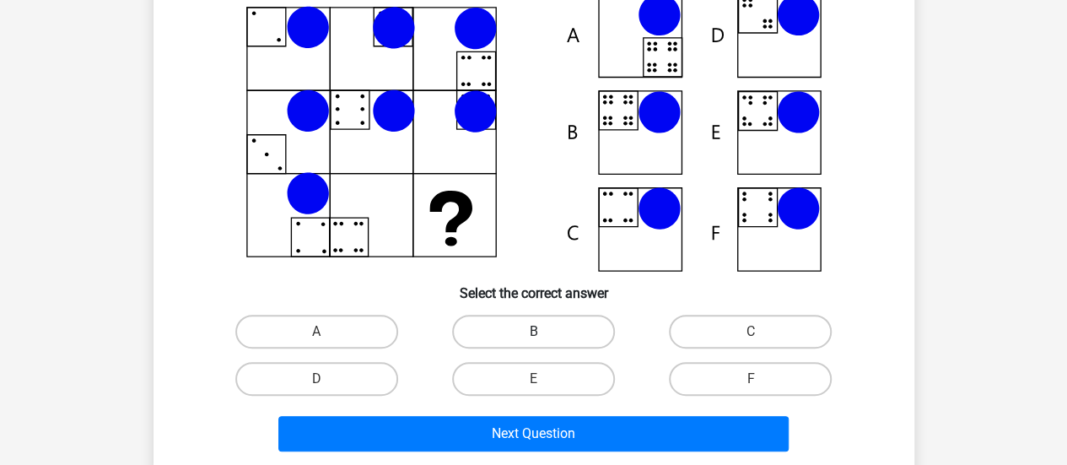
click at [542, 323] on label "B" at bounding box center [533, 332] width 163 height 34
click at [542, 332] on input "B" at bounding box center [538, 337] width 11 height 11
radio input "true"
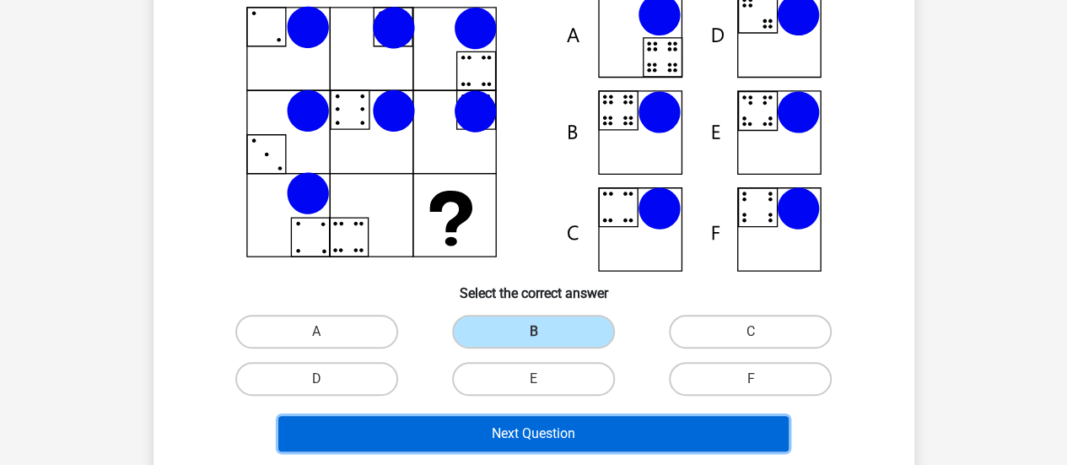
click at [612, 430] on button "Next Question" at bounding box center [533, 433] width 510 height 35
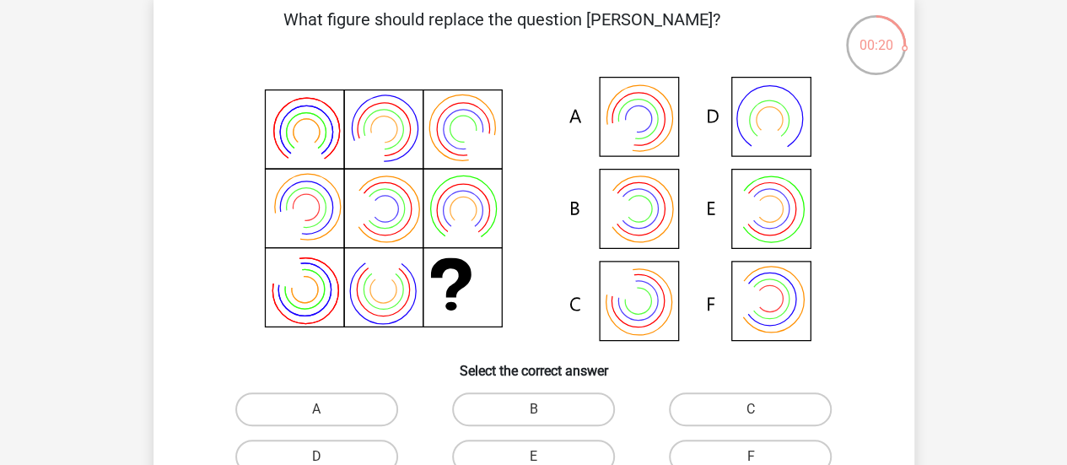
scroll to position [169, 0]
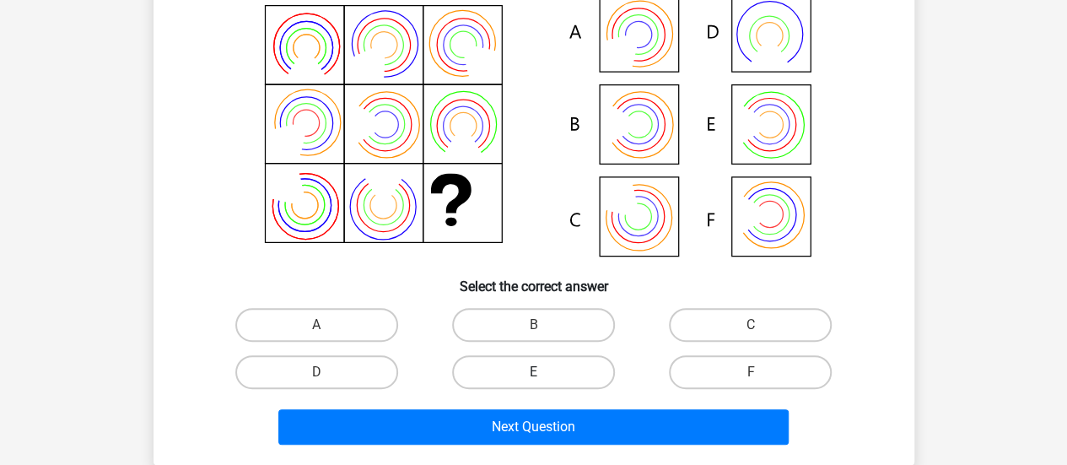
click at [511, 380] on label "E" at bounding box center [533, 372] width 163 height 34
click at [533, 380] on input "E" at bounding box center [538, 377] width 11 height 11
radio input "true"
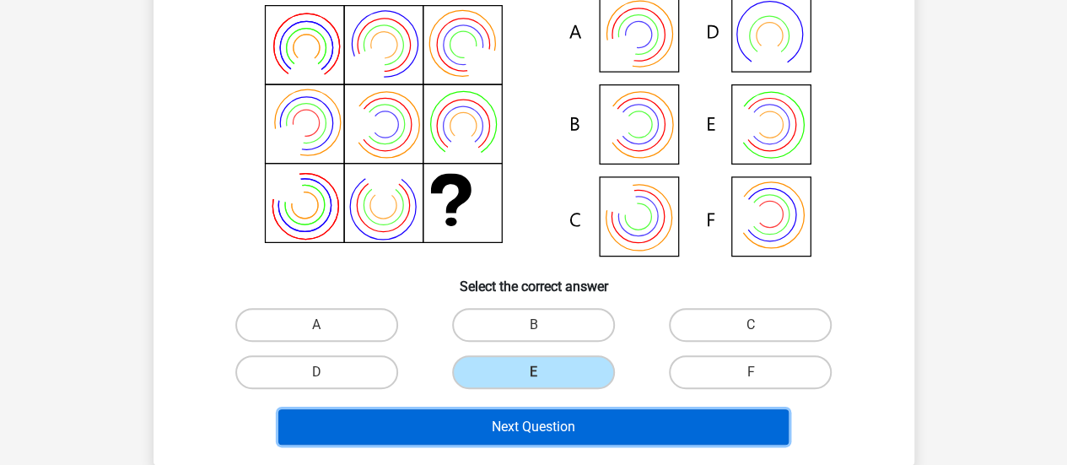
click at [528, 420] on button "Next Question" at bounding box center [533, 426] width 510 height 35
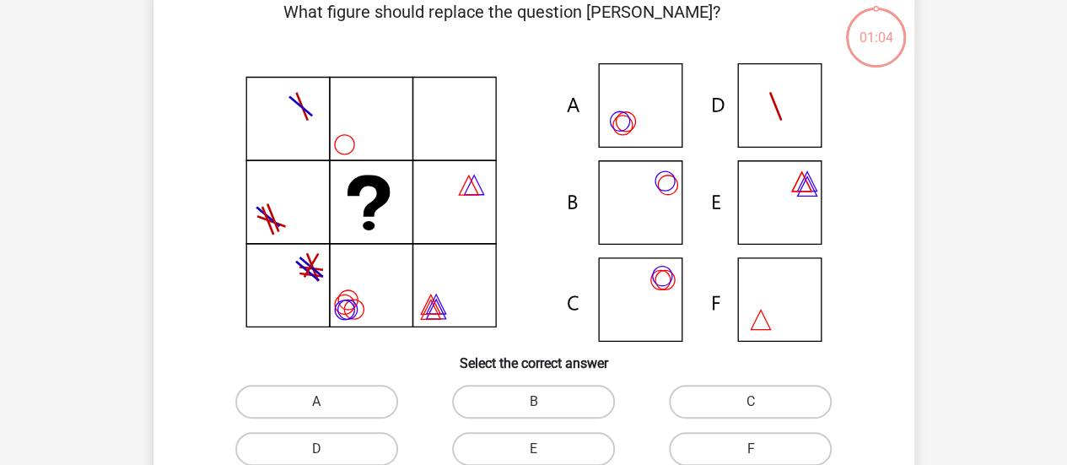
scroll to position [78, 0]
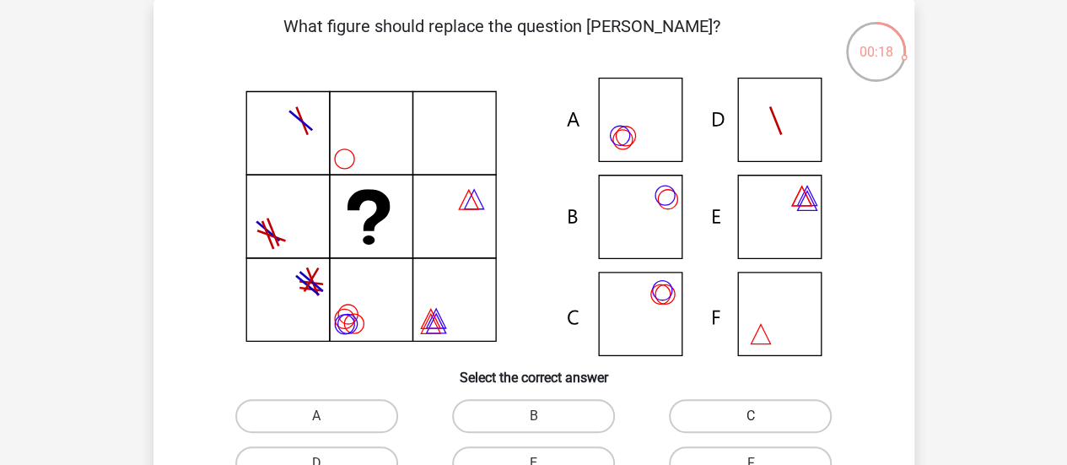
click at [782, 417] on label "C" at bounding box center [750, 416] width 163 height 34
click at [762, 417] on input "C" at bounding box center [756, 421] width 11 height 11
radio input "true"
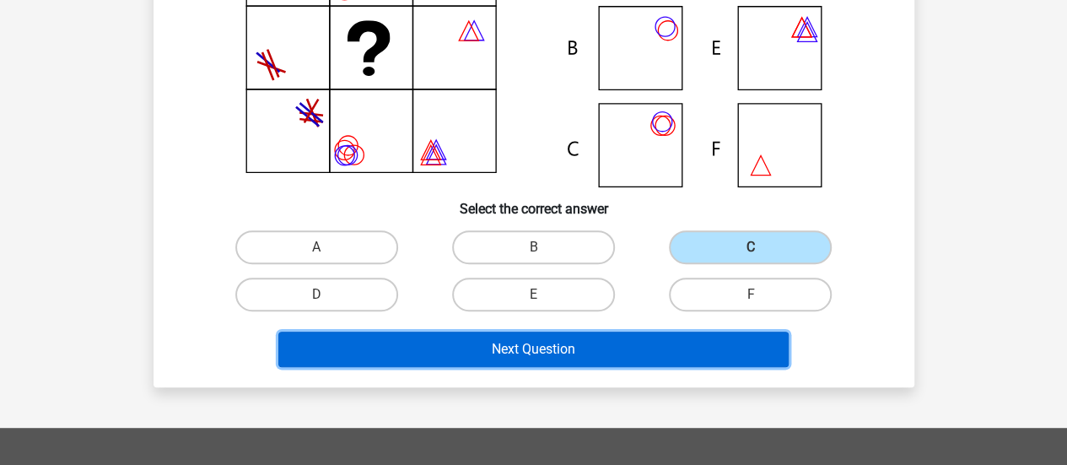
click at [611, 340] on button "Next Question" at bounding box center [533, 349] width 510 height 35
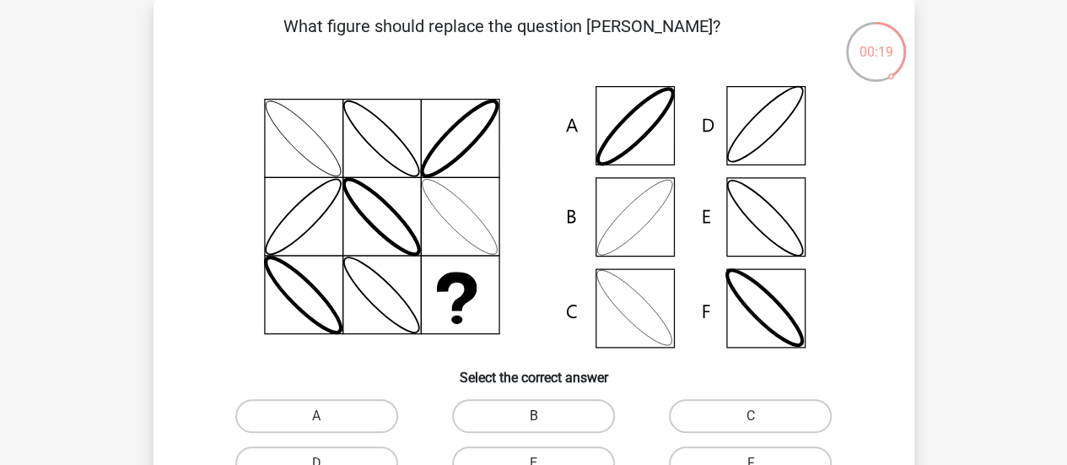
click at [516, 416] on label "B" at bounding box center [533, 416] width 163 height 34
click at [533, 416] on input "B" at bounding box center [538, 421] width 11 height 11
radio input "true"
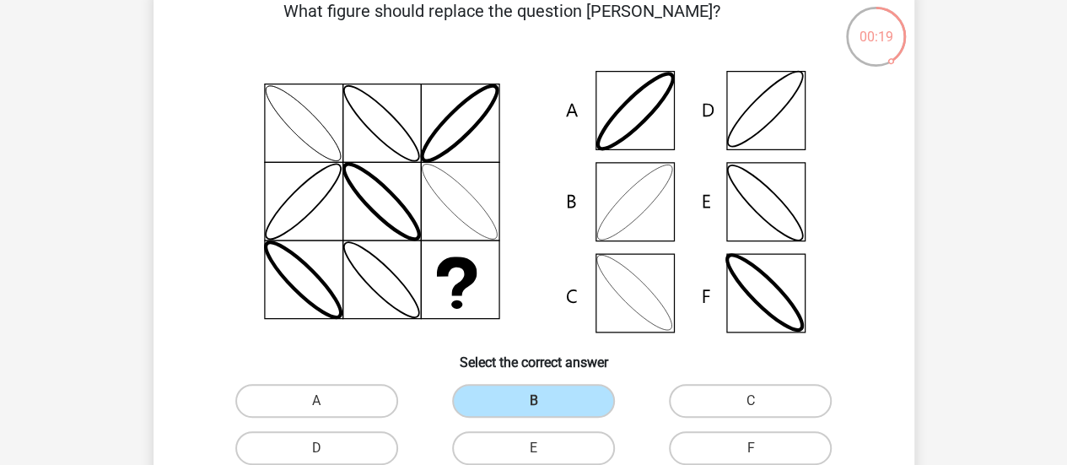
scroll to position [331, 0]
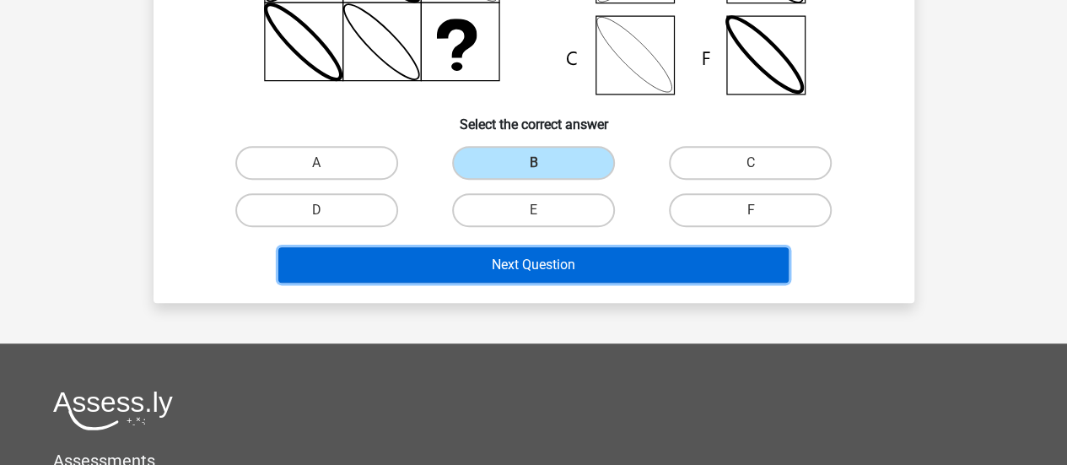
click at [531, 262] on button "Next Question" at bounding box center [533, 264] width 510 height 35
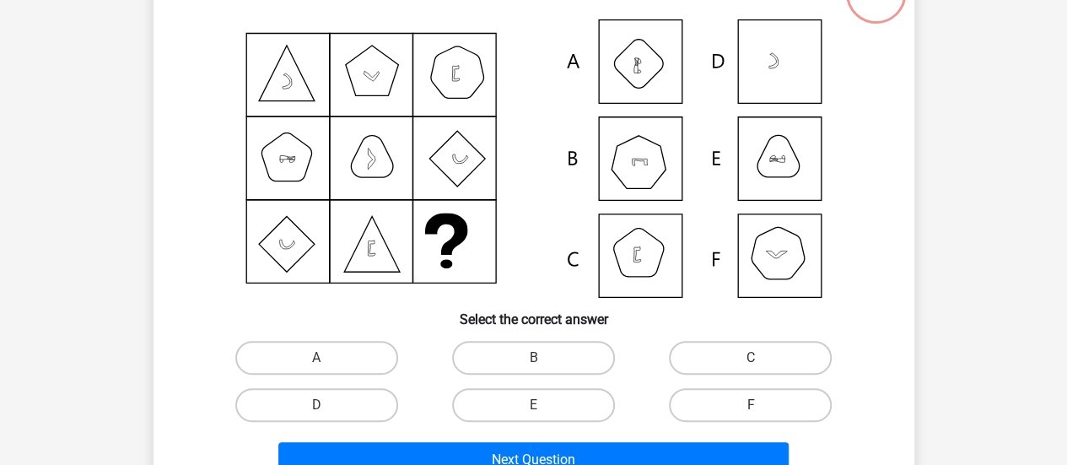
scroll to position [162, 0]
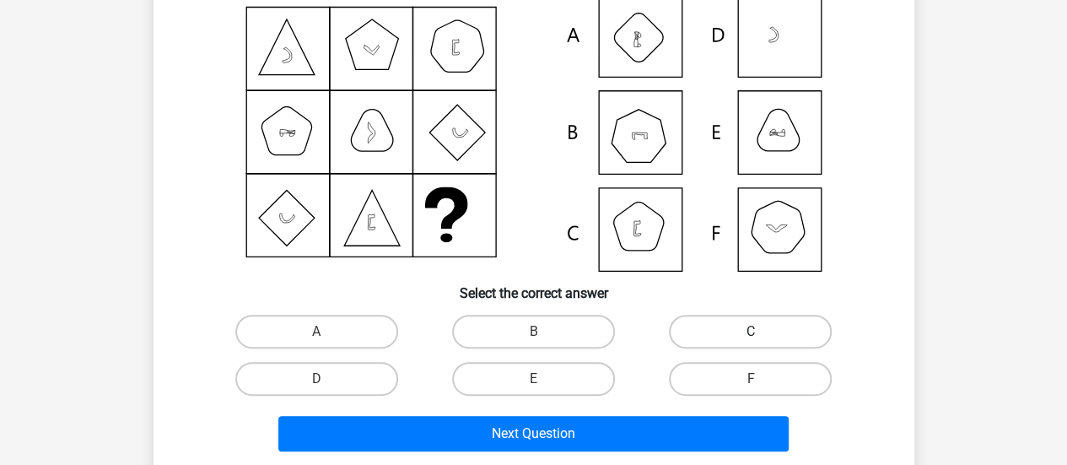
click at [729, 342] on label "C" at bounding box center [750, 332] width 163 height 34
click at [751, 342] on input "C" at bounding box center [756, 337] width 11 height 11
radio input "true"
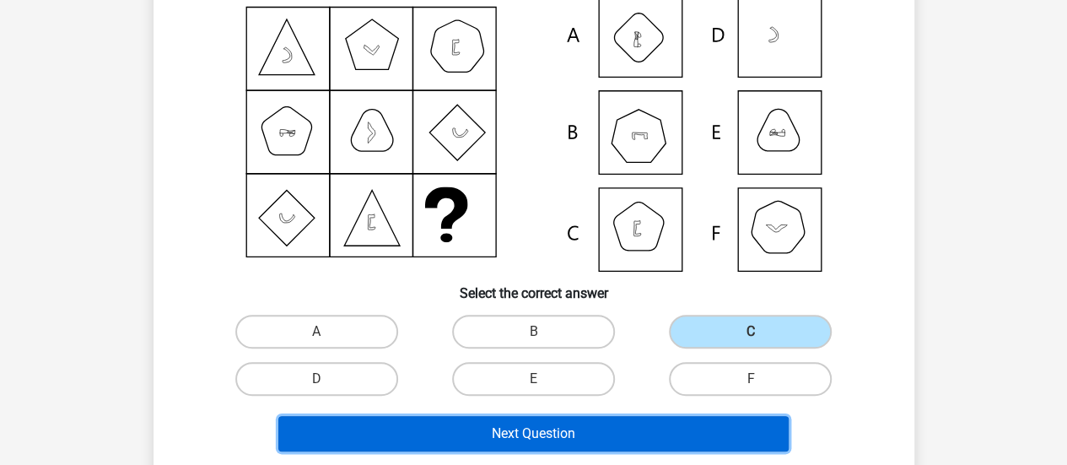
click at [591, 434] on button "Next Question" at bounding box center [533, 433] width 510 height 35
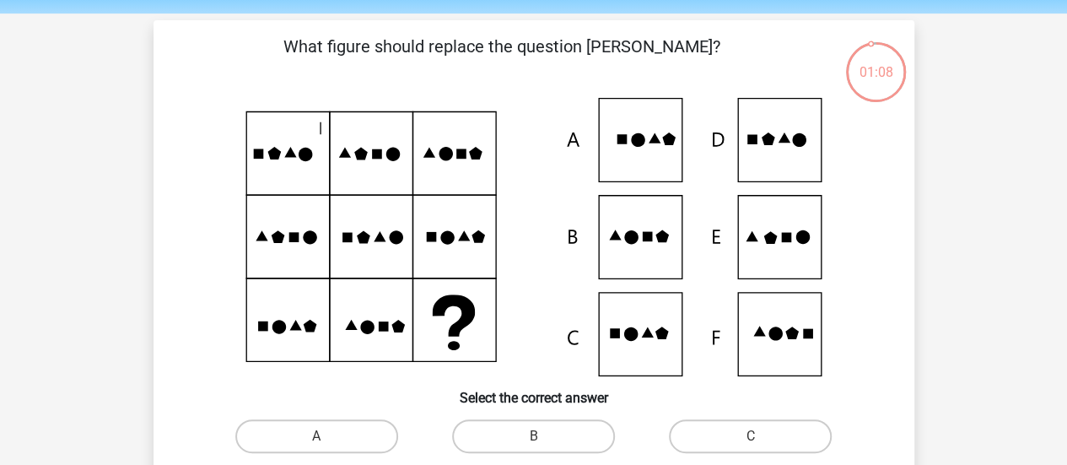
scroll to position [84, 0]
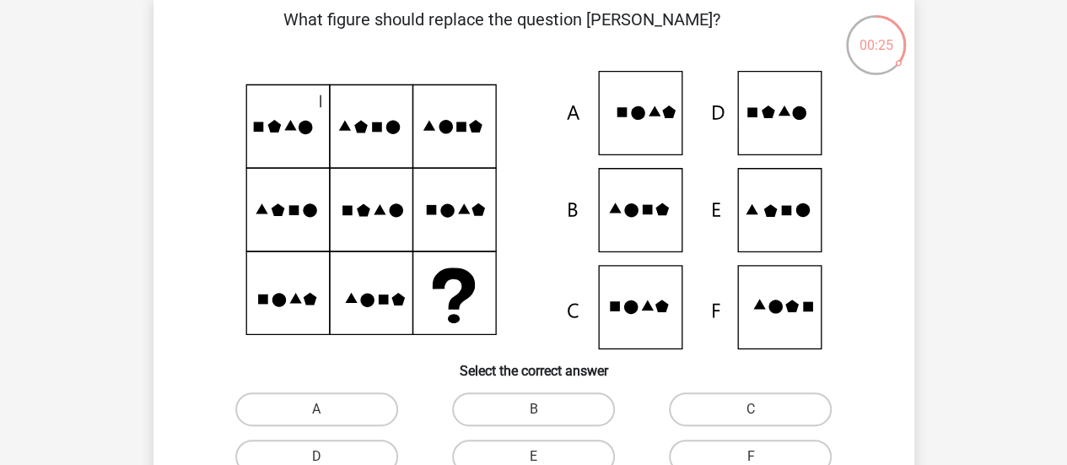
click at [418, 414] on div "B" at bounding box center [316, 409] width 203 height 34
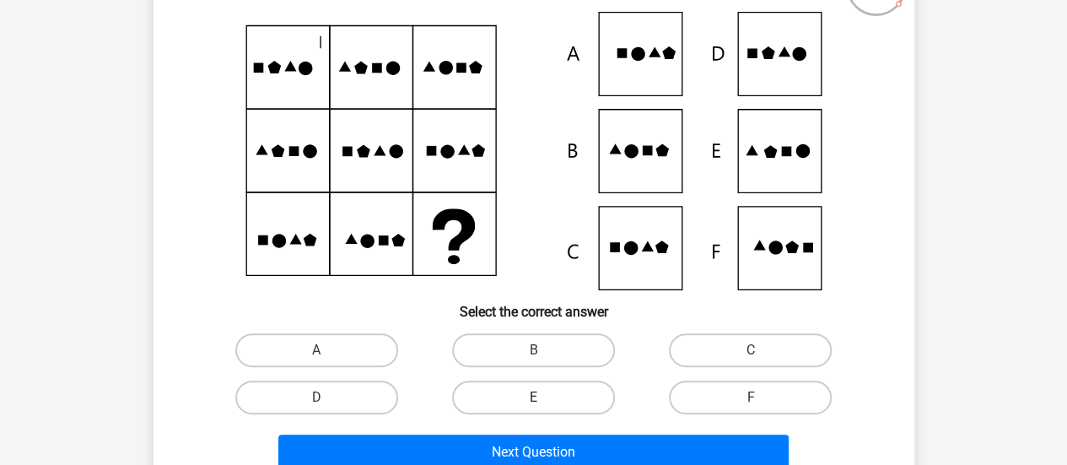
scroll to position [169, 0]
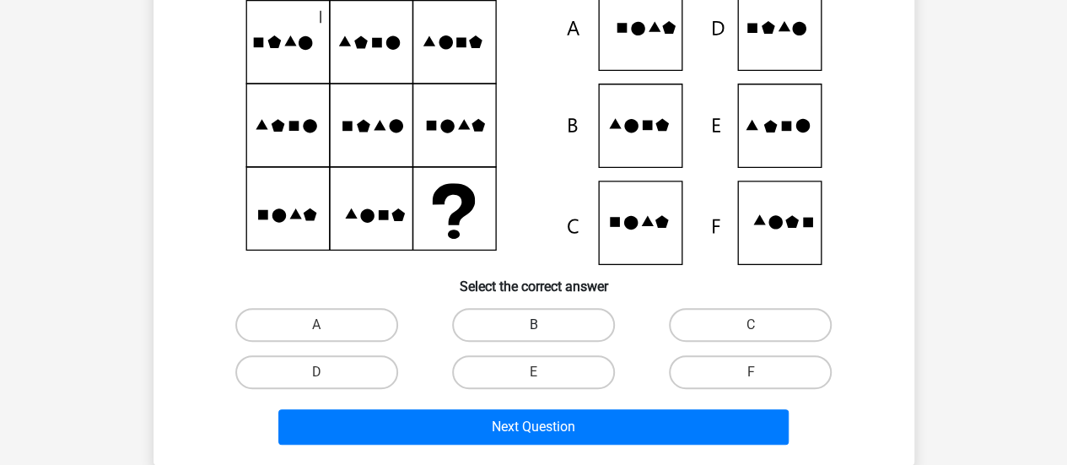
click at [536, 316] on label "B" at bounding box center [533, 325] width 163 height 34
click at [536, 325] on input "B" at bounding box center [538, 330] width 11 height 11
radio input "true"
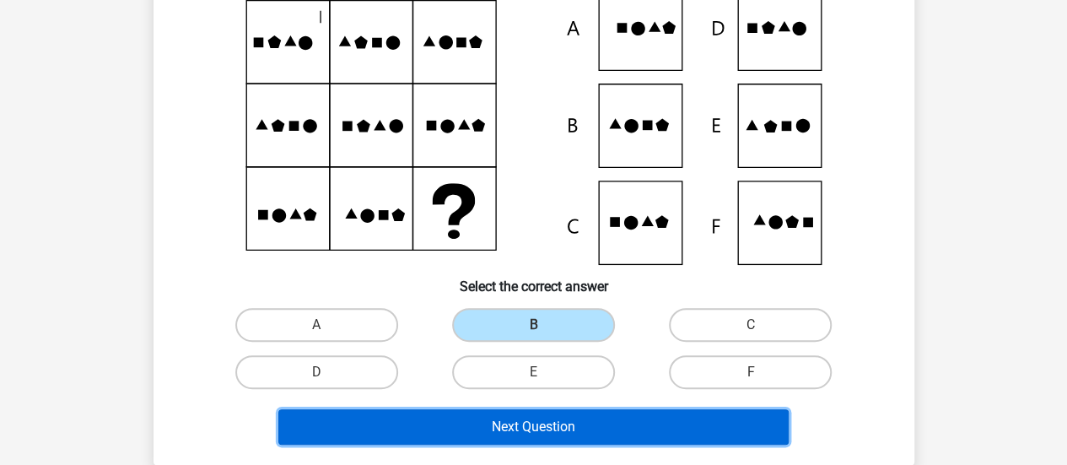
click at [548, 428] on button "Next Question" at bounding box center [533, 426] width 510 height 35
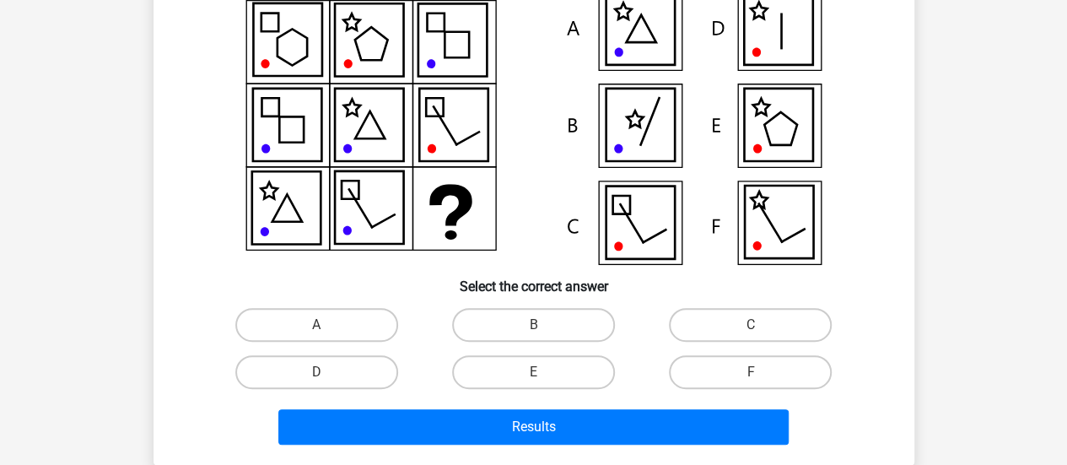
scroll to position [78, 0]
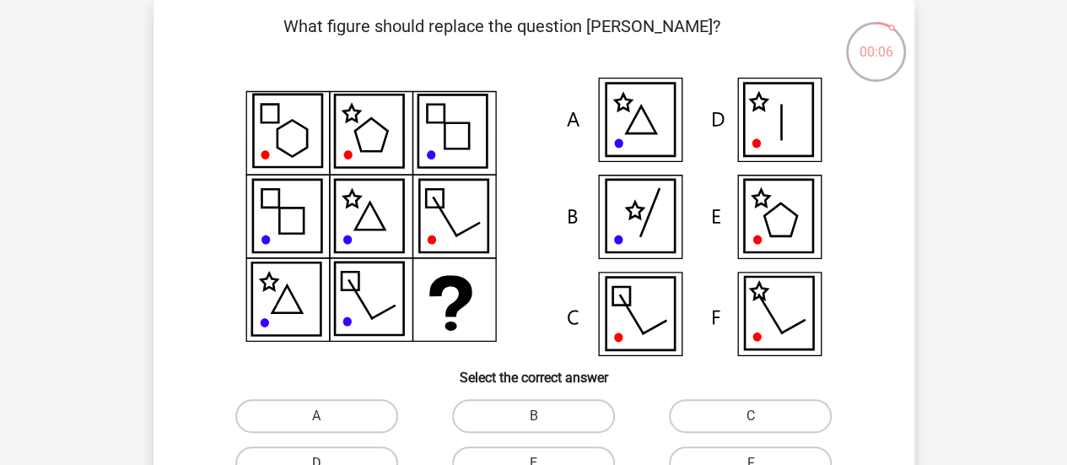
click at [381, 455] on label "D" at bounding box center [316, 463] width 163 height 34
click at [327, 463] on input "D" at bounding box center [321, 468] width 11 height 11
radio input "true"
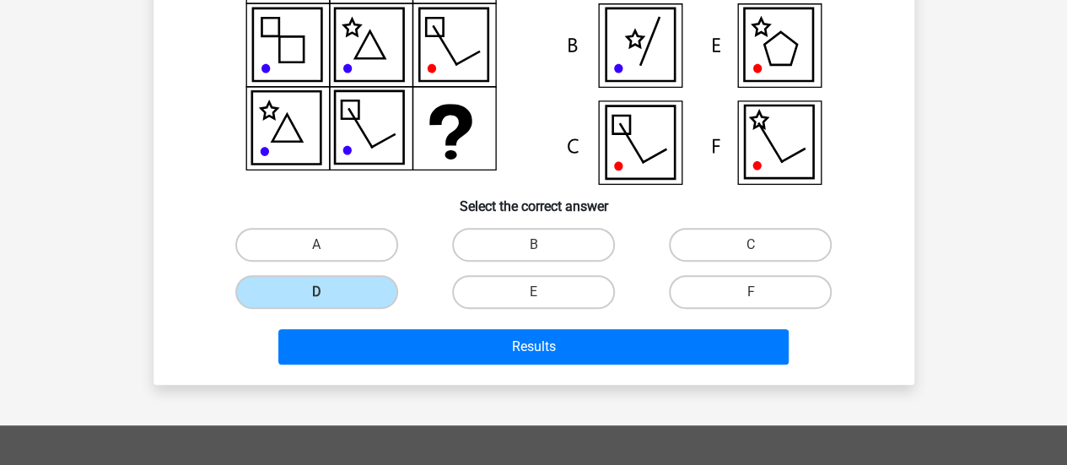
scroll to position [256, 0]
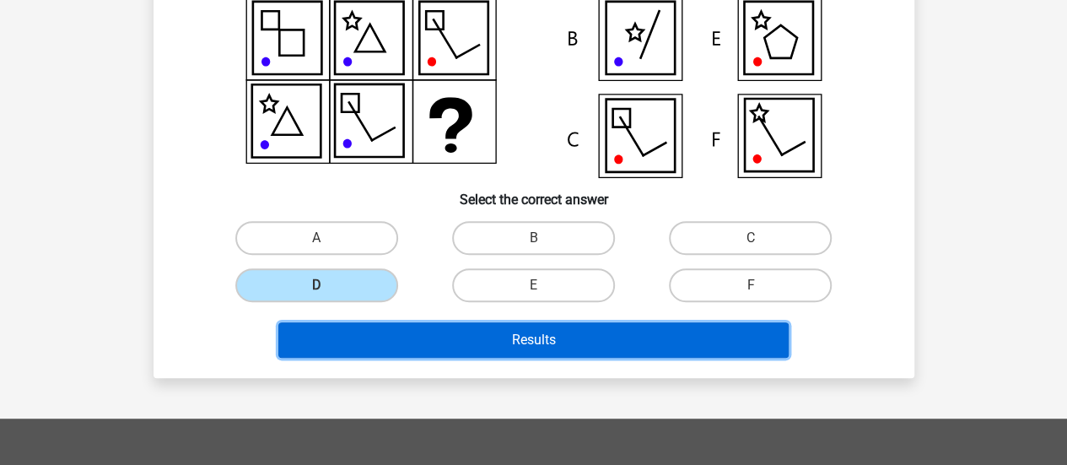
click at [551, 332] on button "Results" at bounding box center [533, 339] width 510 height 35
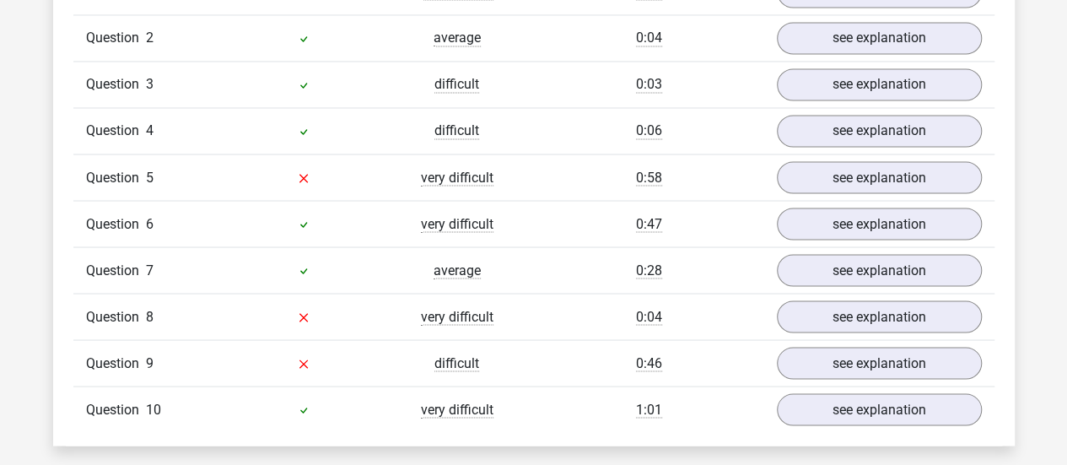
scroll to position [1434, 0]
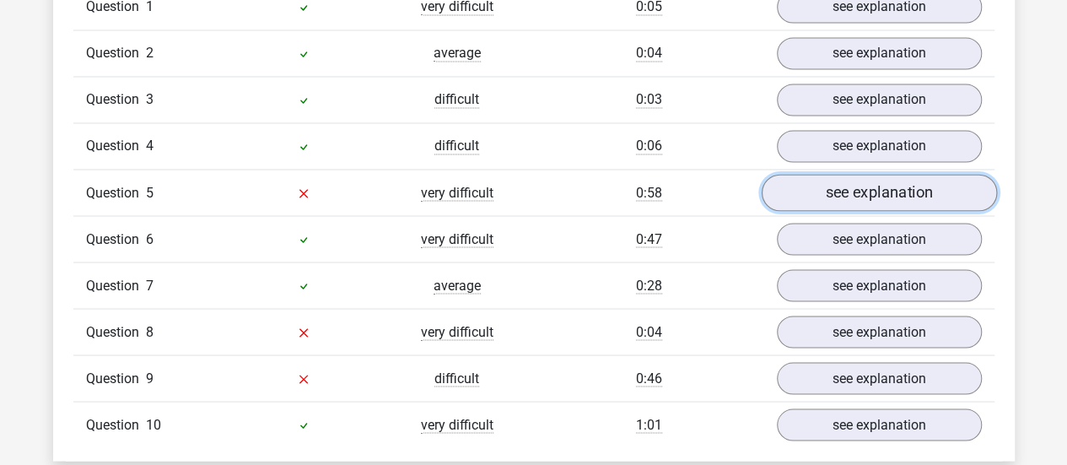
click at [850, 192] on link "see explanation" at bounding box center [878, 192] width 235 height 37
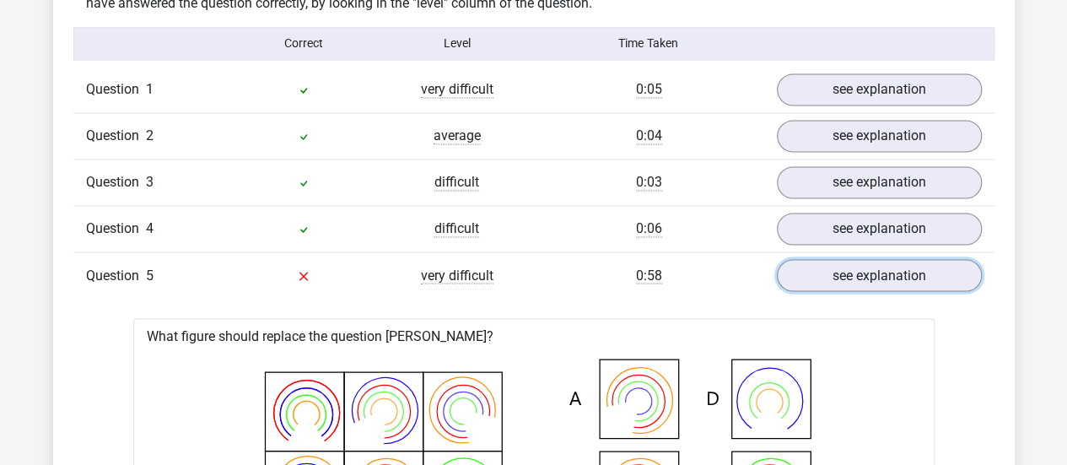
scroll to position [1350, 0]
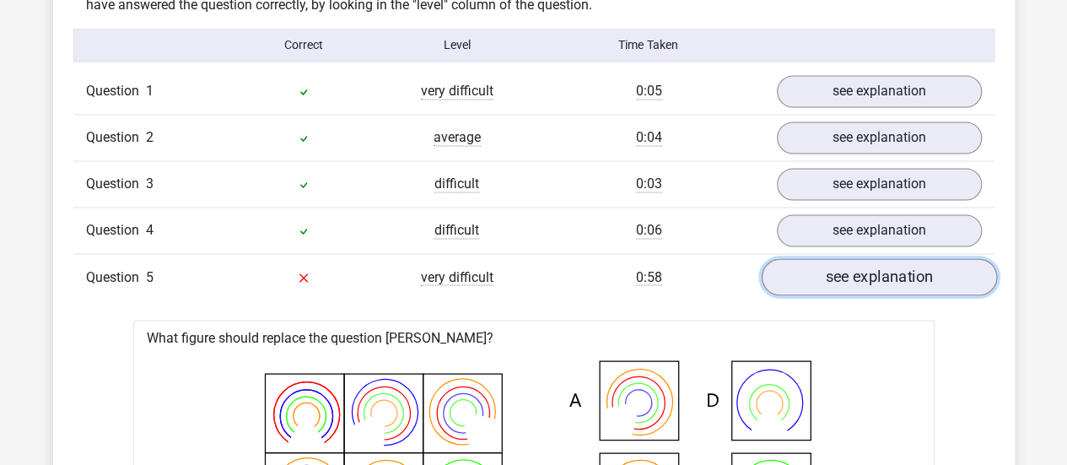
click at [849, 272] on link "see explanation" at bounding box center [878, 276] width 235 height 37
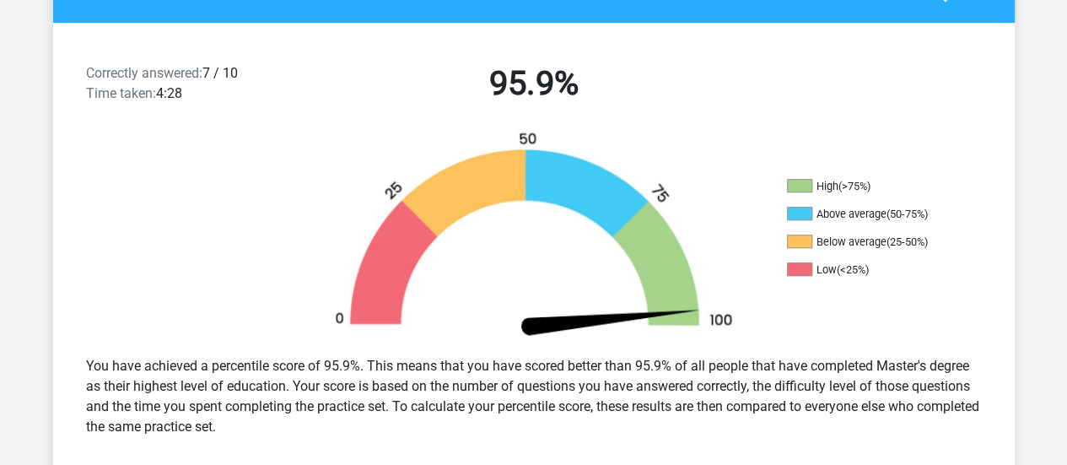
scroll to position [422, 0]
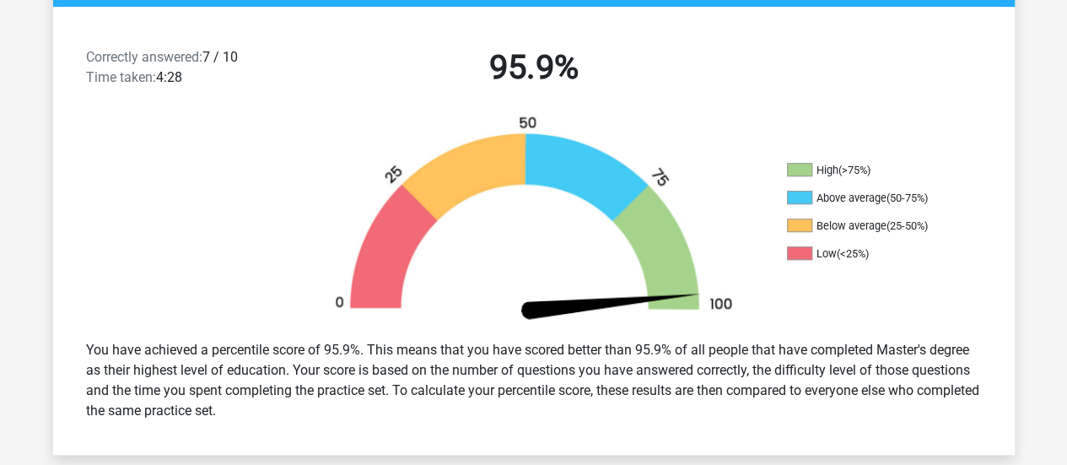
drag, startPoint x: 817, startPoint y: 165, endPoint x: 892, endPoint y: 265, distance: 124.7
click at [891, 264] on ul "High (>75%) Above average (50-75%) Below average (25-50%) Low (<25%)" at bounding box center [871, 218] width 169 height 111
click at [892, 265] on ul "High (>75%) Above average (50-75%) Below average (25-50%) Low (<25%)" at bounding box center [871, 218] width 169 height 111
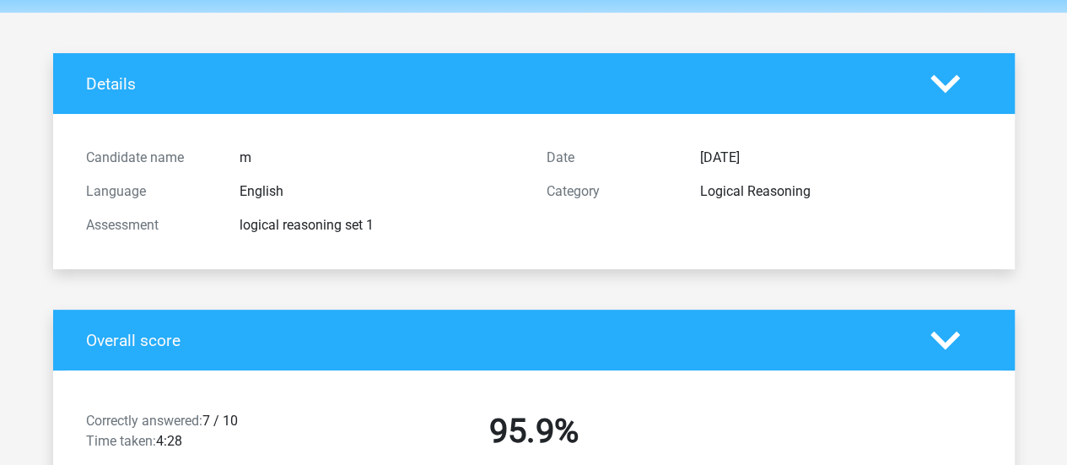
scroll to position [84, 0]
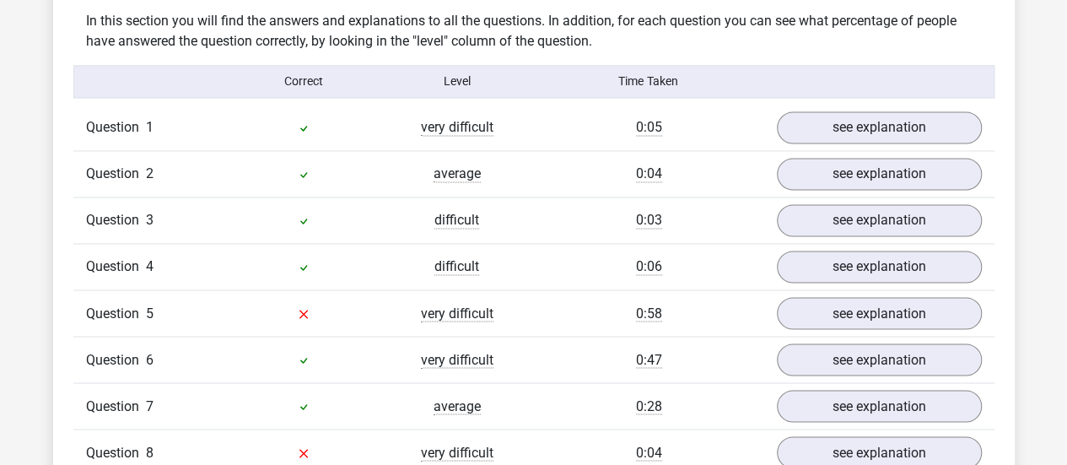
scroll to position [1350, 0]
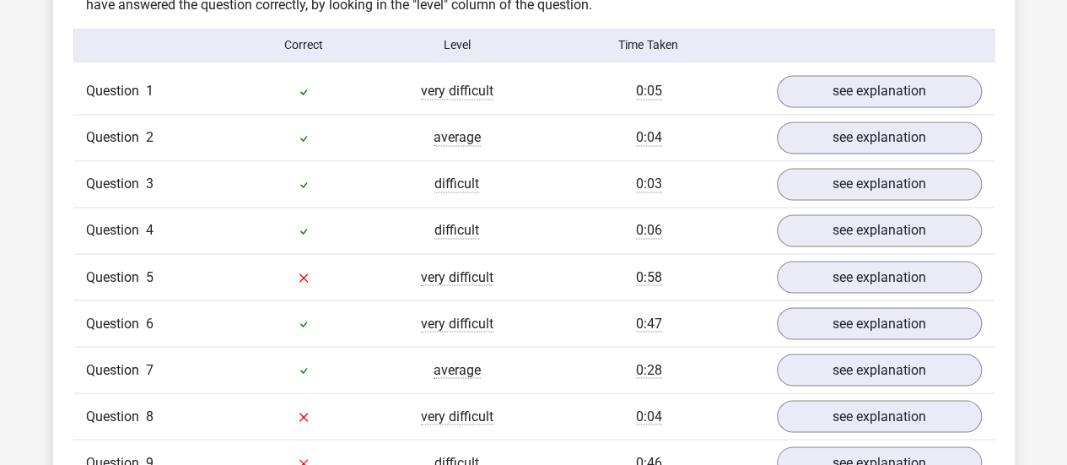
click at [879, 70] on div "Question 1 very difficult 0:05 see explanation" at bounding box center [533, 91] width 921 height 46
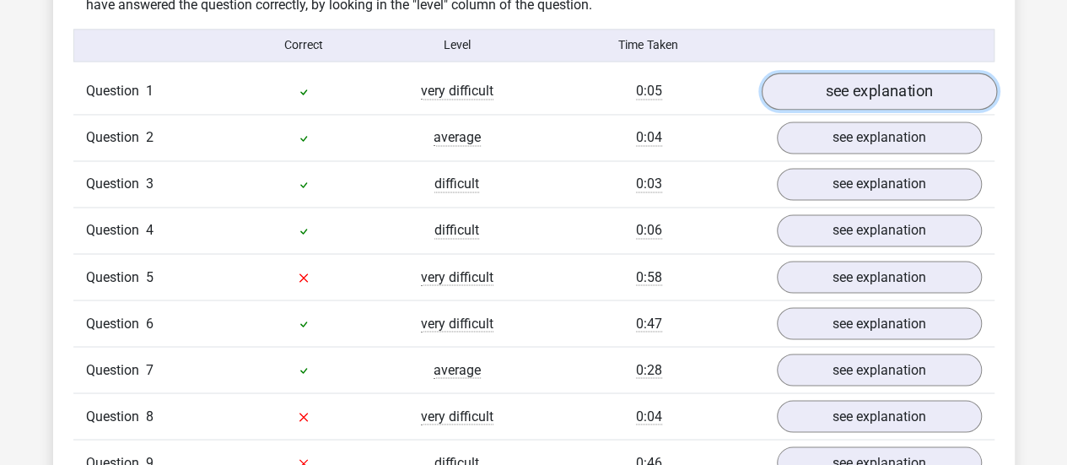
click at [879, 78] on link "see explanation" at bounding box center [878, 91] width 235 height 37
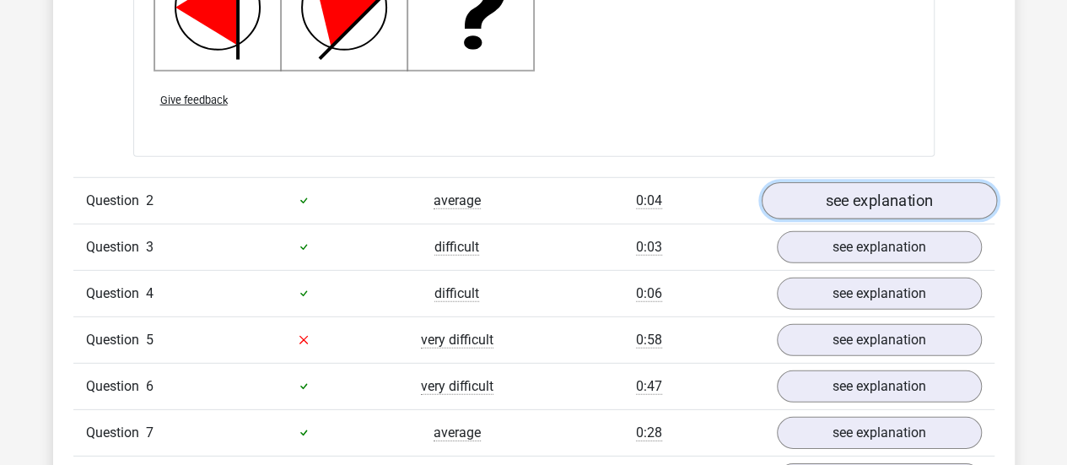
click at [884, 198] on link "see explanation" at bounding box center [878, 200] width 235 height 37
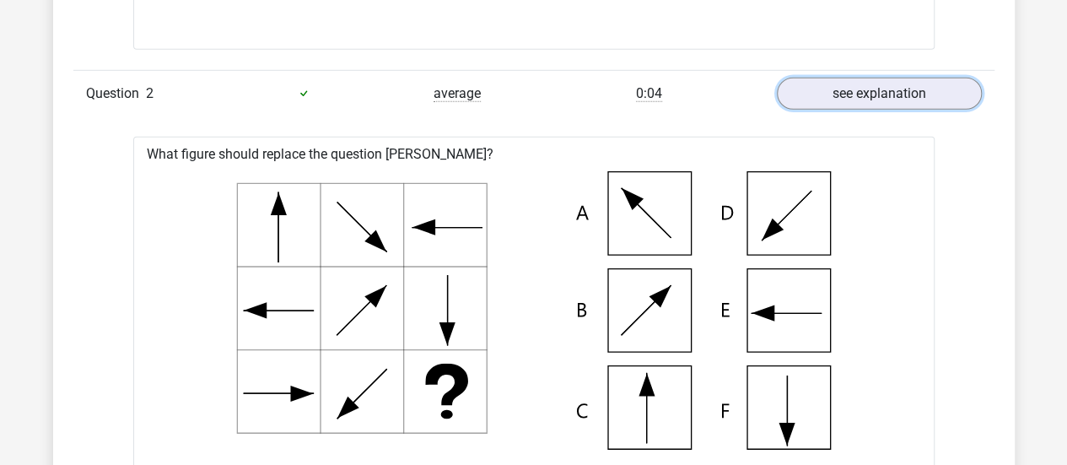
scroll to position [2278, 0]
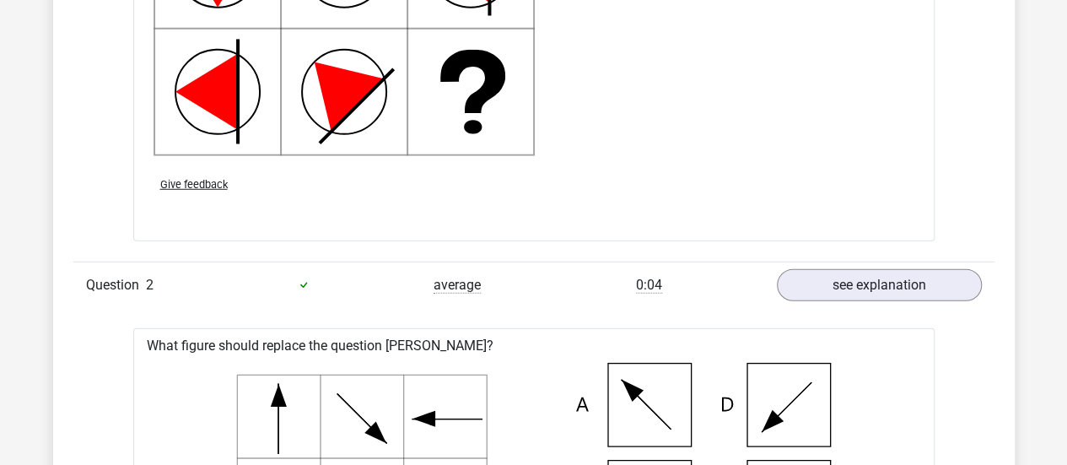
click at [893, 256] on div "Question 1 very difficult 0:05 see explanation What figure should replace the q…" at bounding box center [534, 431] width 896 height 2582
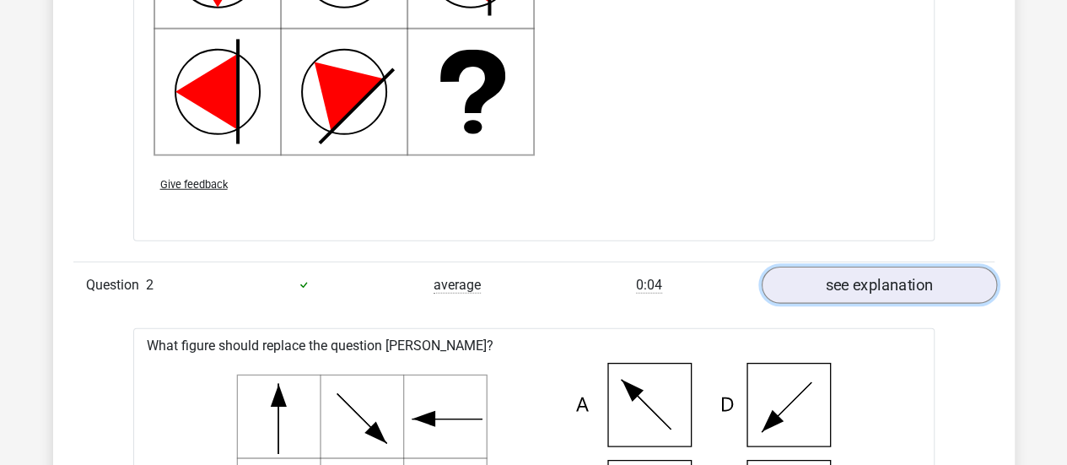
click at [884, 274] on link "see explanation" at bounding box center [878, 285] width 235 height 37
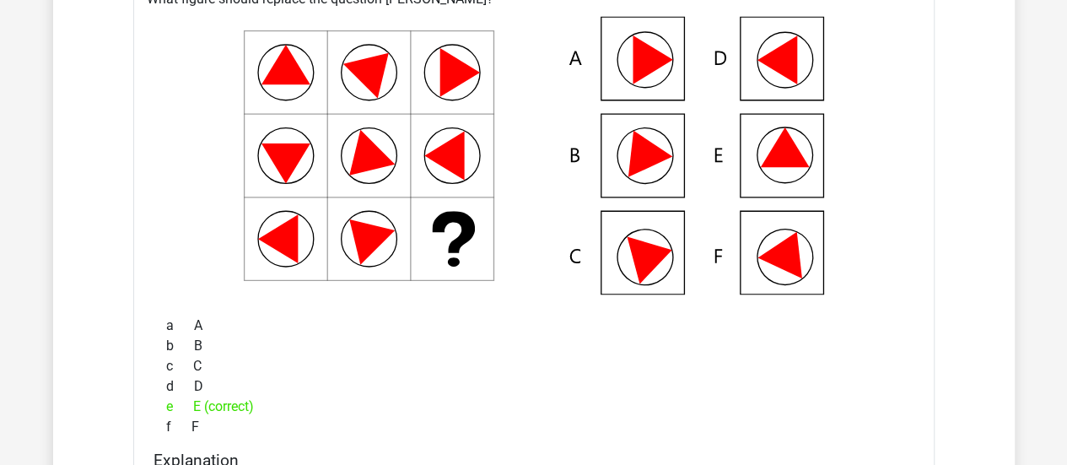
scroll to position [1265, 0]
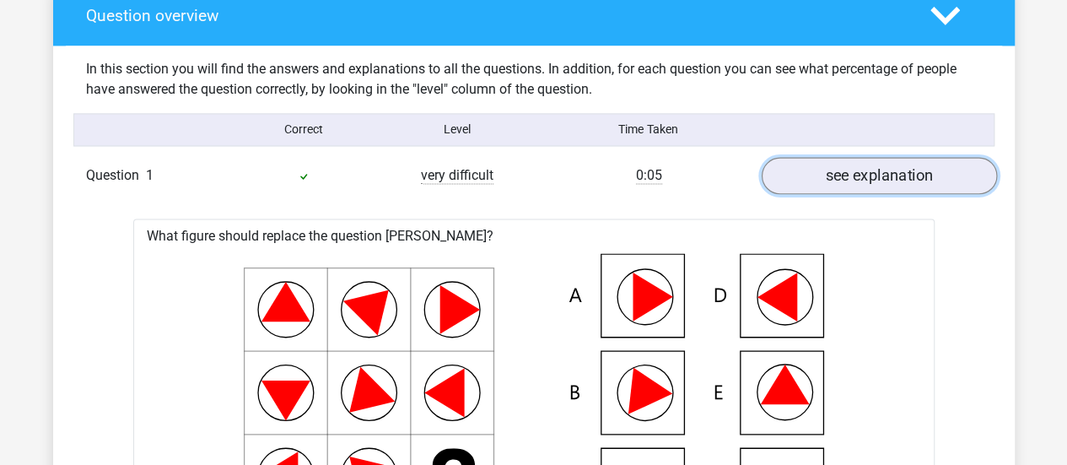
click at [888, 170] on link "see explanation" at bounding box center [878, 175] width 235 height 37
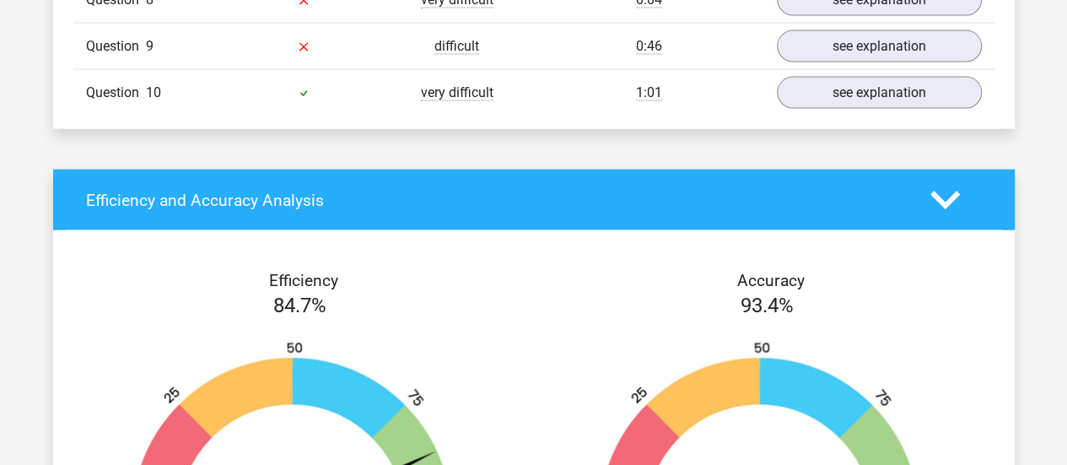
scroll to position [1772, 0]
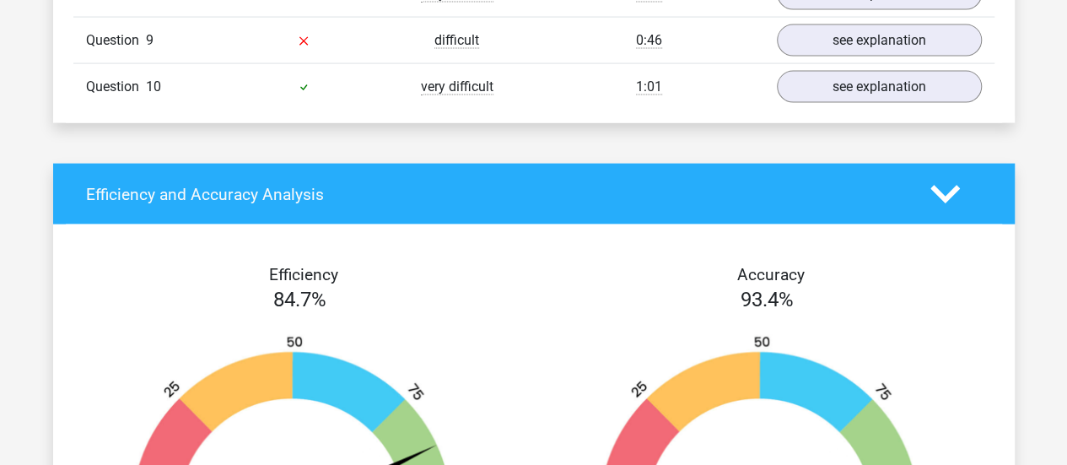
click at [963, 181] on div at bounding box center [956, 195] width 77 height 30
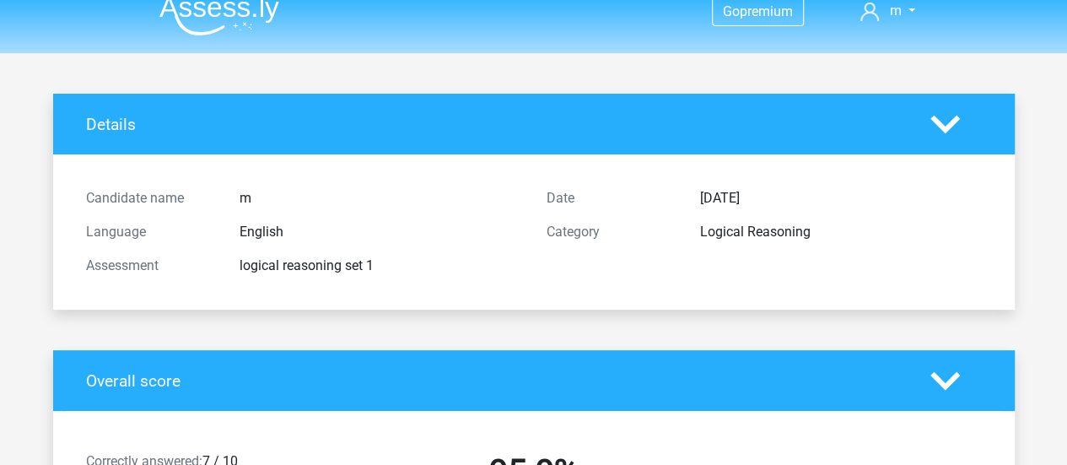
scroll to position [0, 0]
